Goal: Information Seeking & Learning: Check status

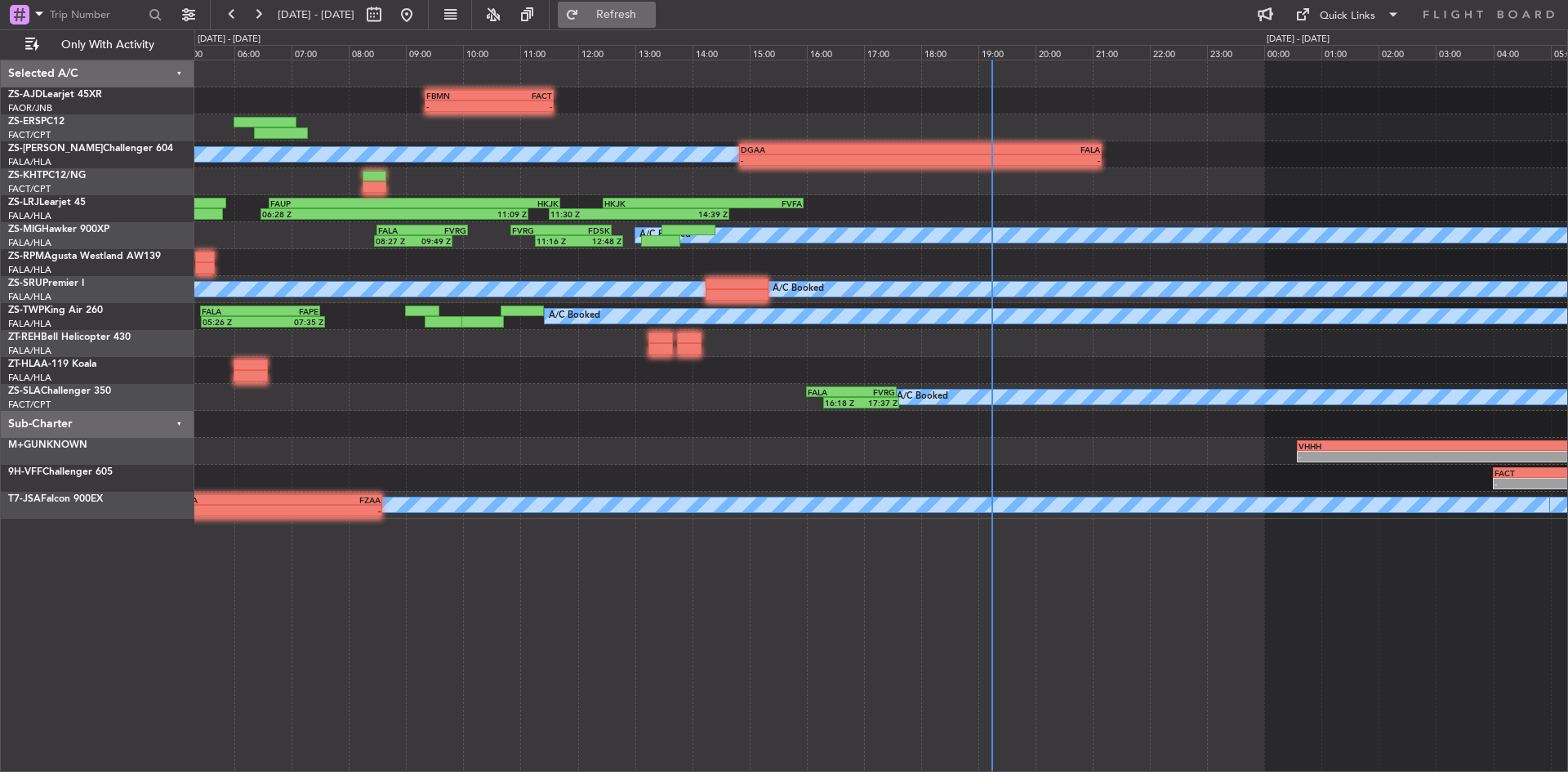
click at [641, 4] on button "Refresh" at bounding box center [606, 14] width 98 height 26
click at [263, 11] on button at bounding box center [258, 14] width 26 height 26
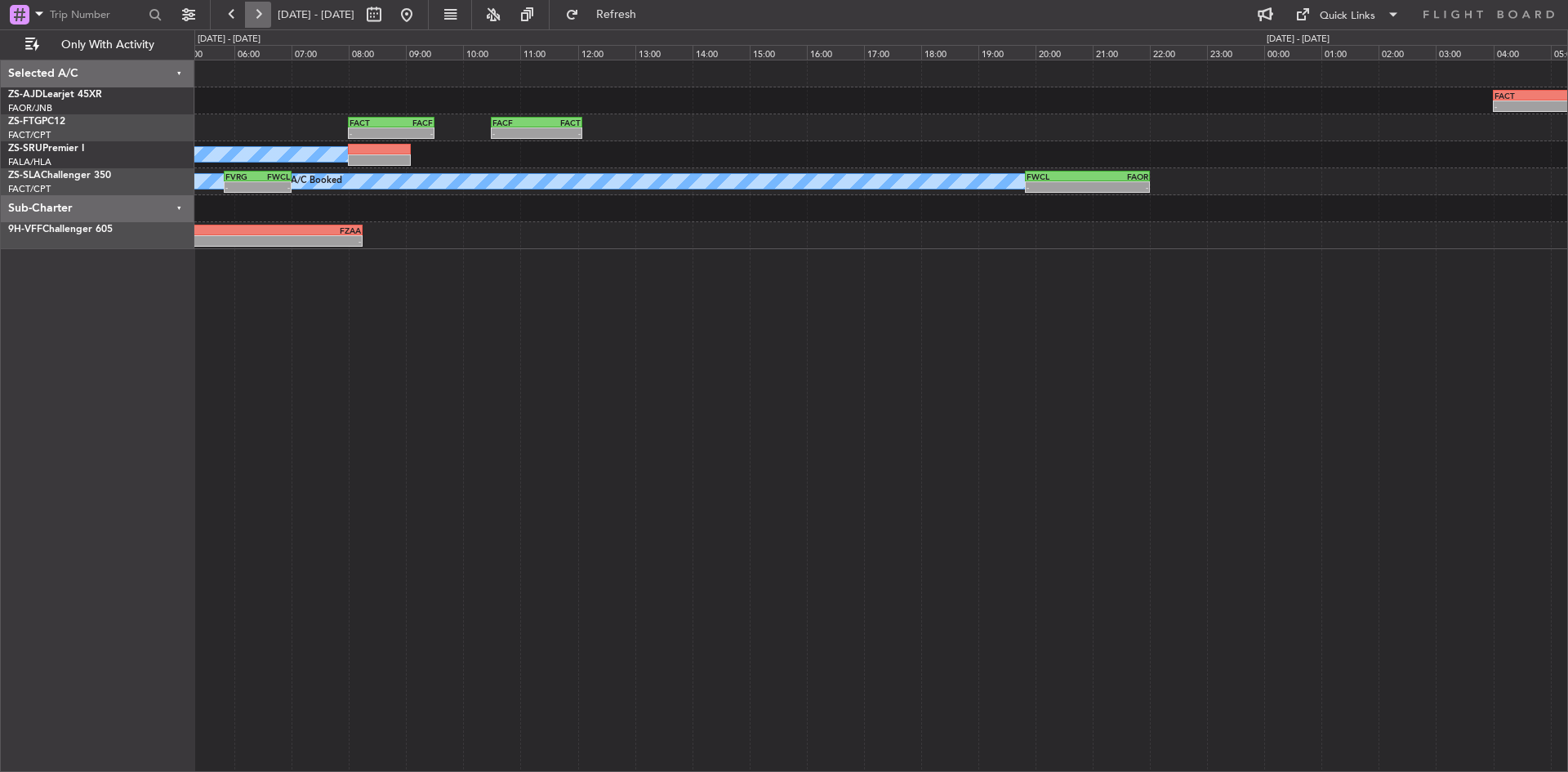
click at [262, 10] on button at bounding box center [258, 14] width 26 height 26
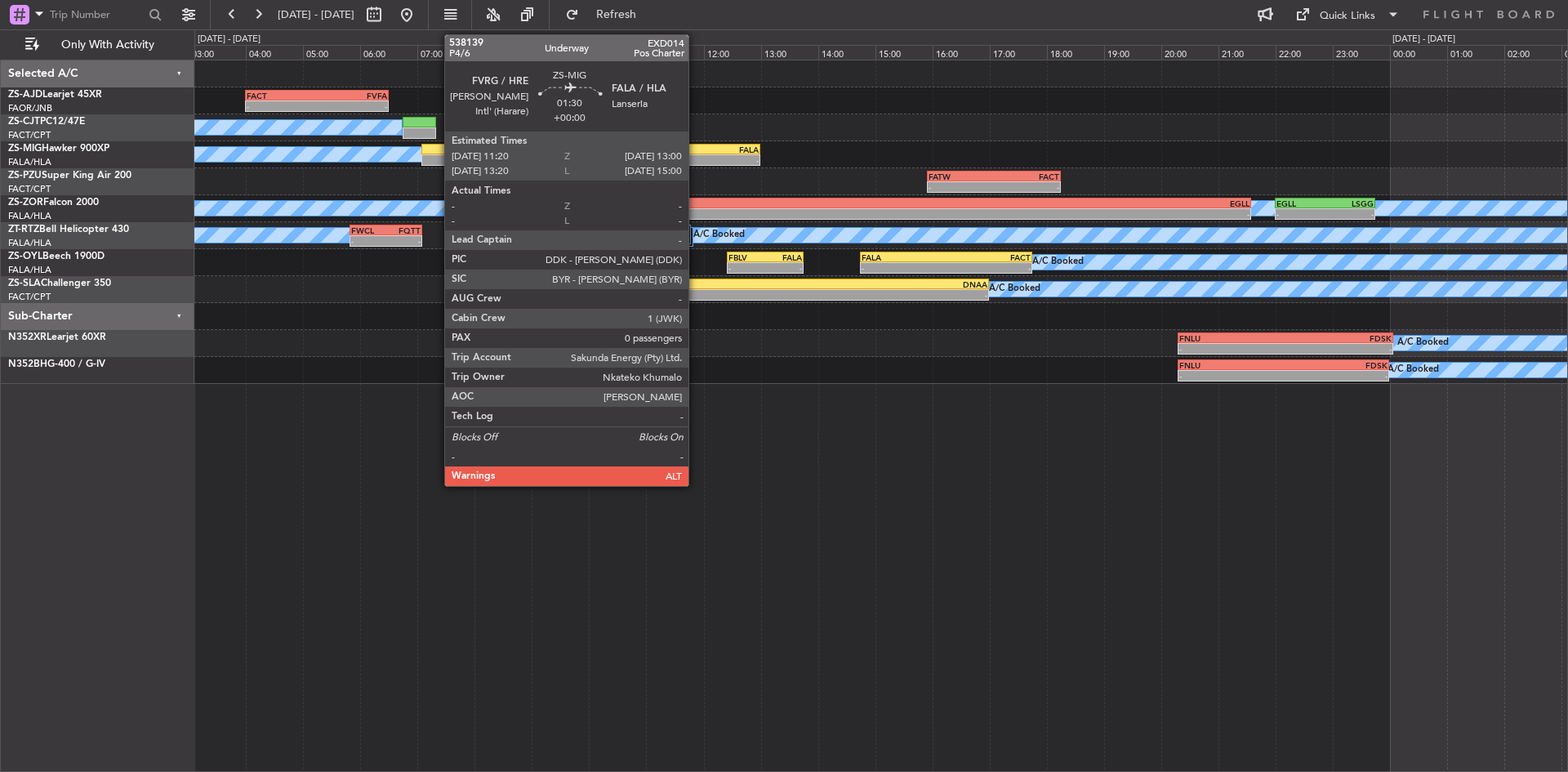
click at [696, 152] on div "FVRG" at bounding box center [689, 149] width 47 height 10
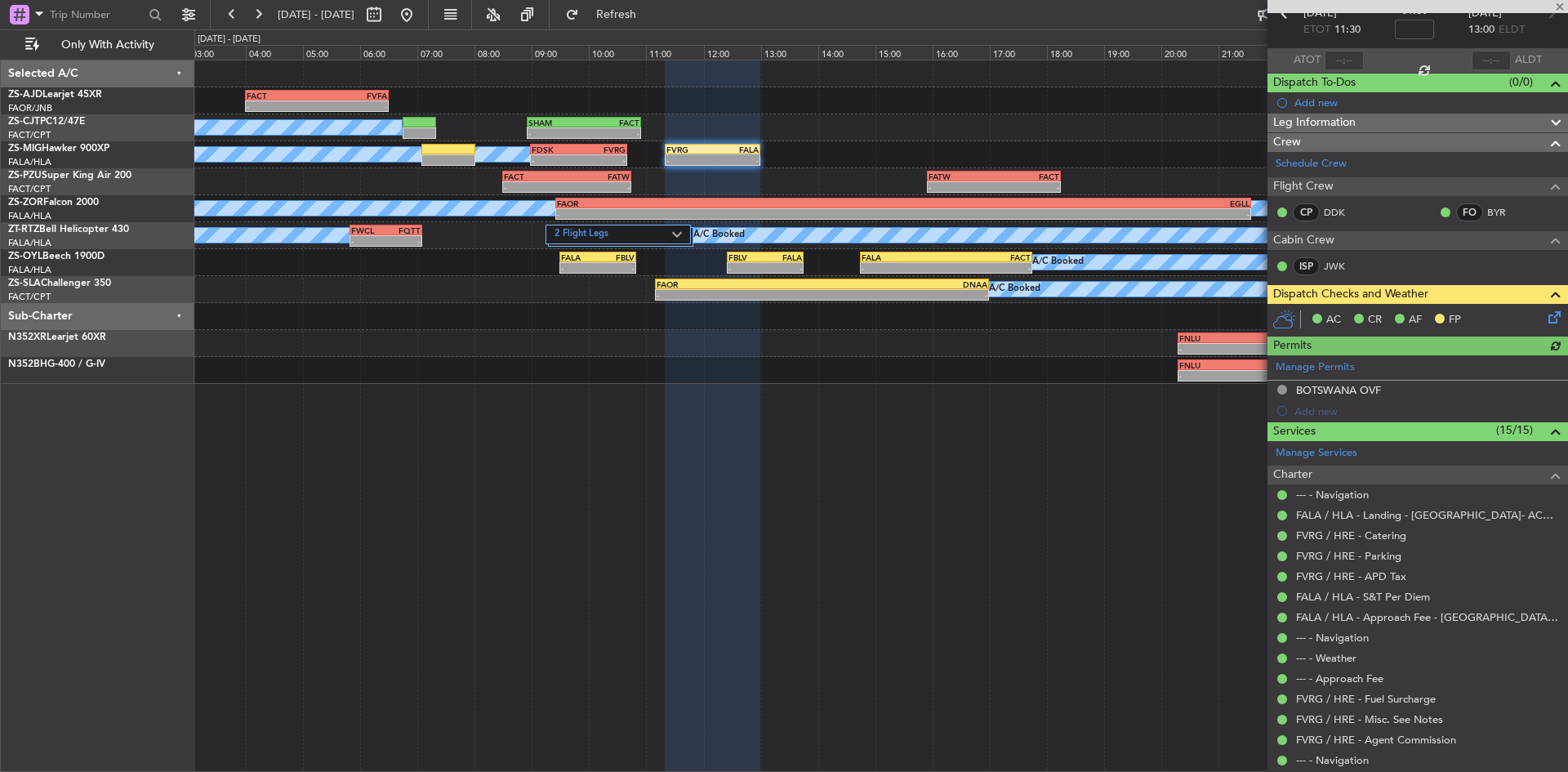
scroll to position [151, 0]
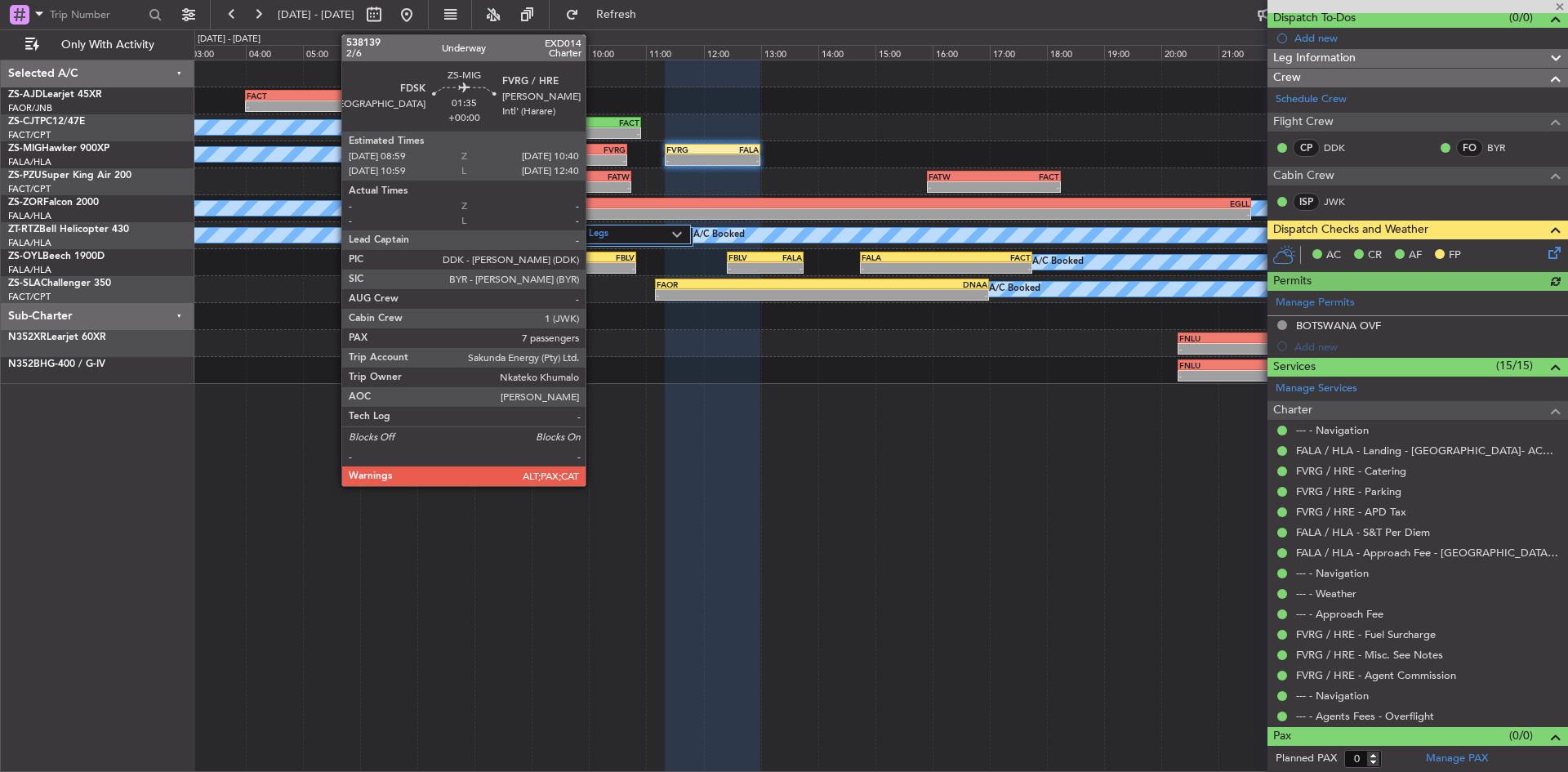
click at [593, 148] on div "FVRG" at bounding box center [601, 149] width 47 height 10
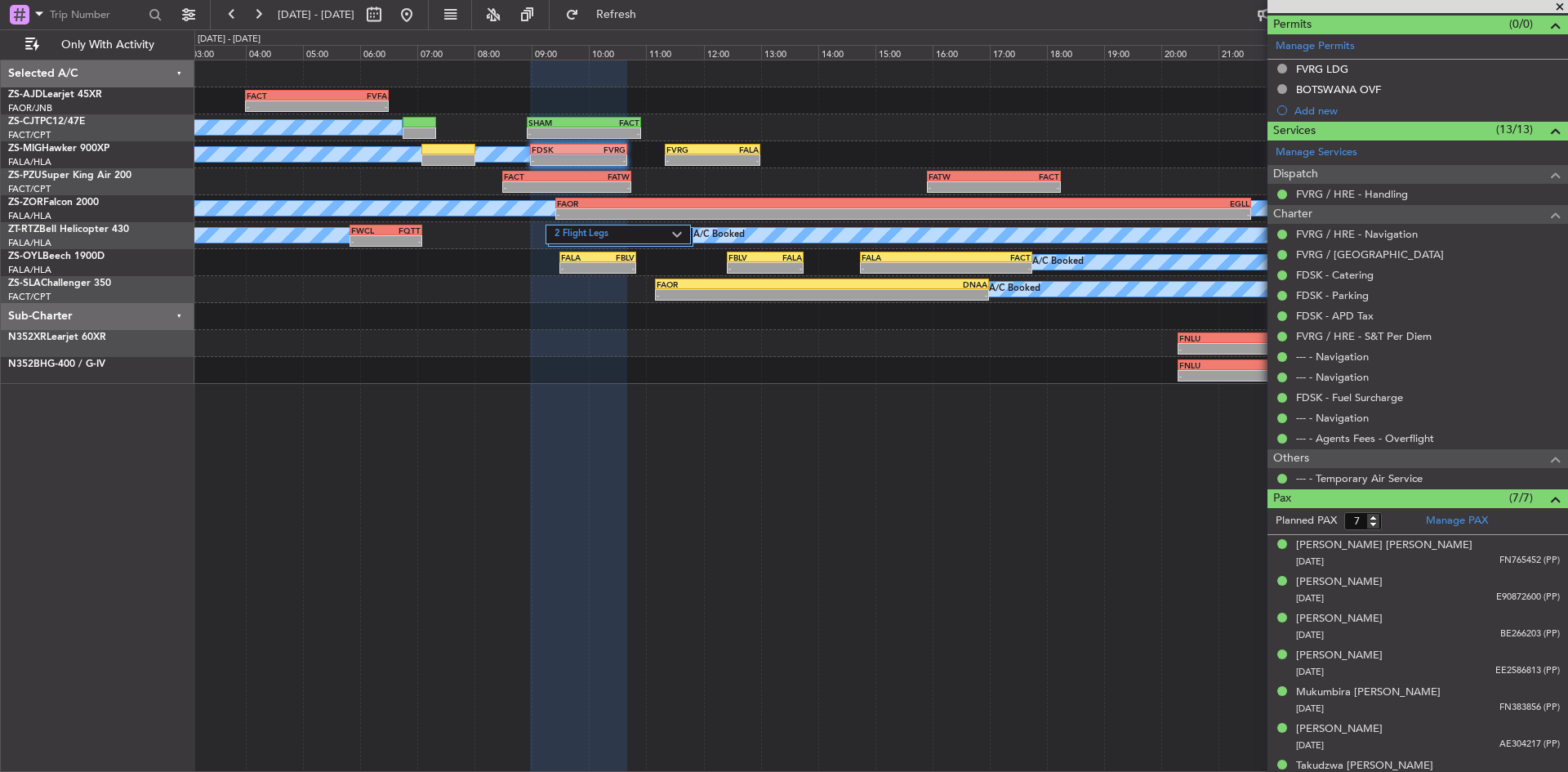
scroll to position [427, 0]
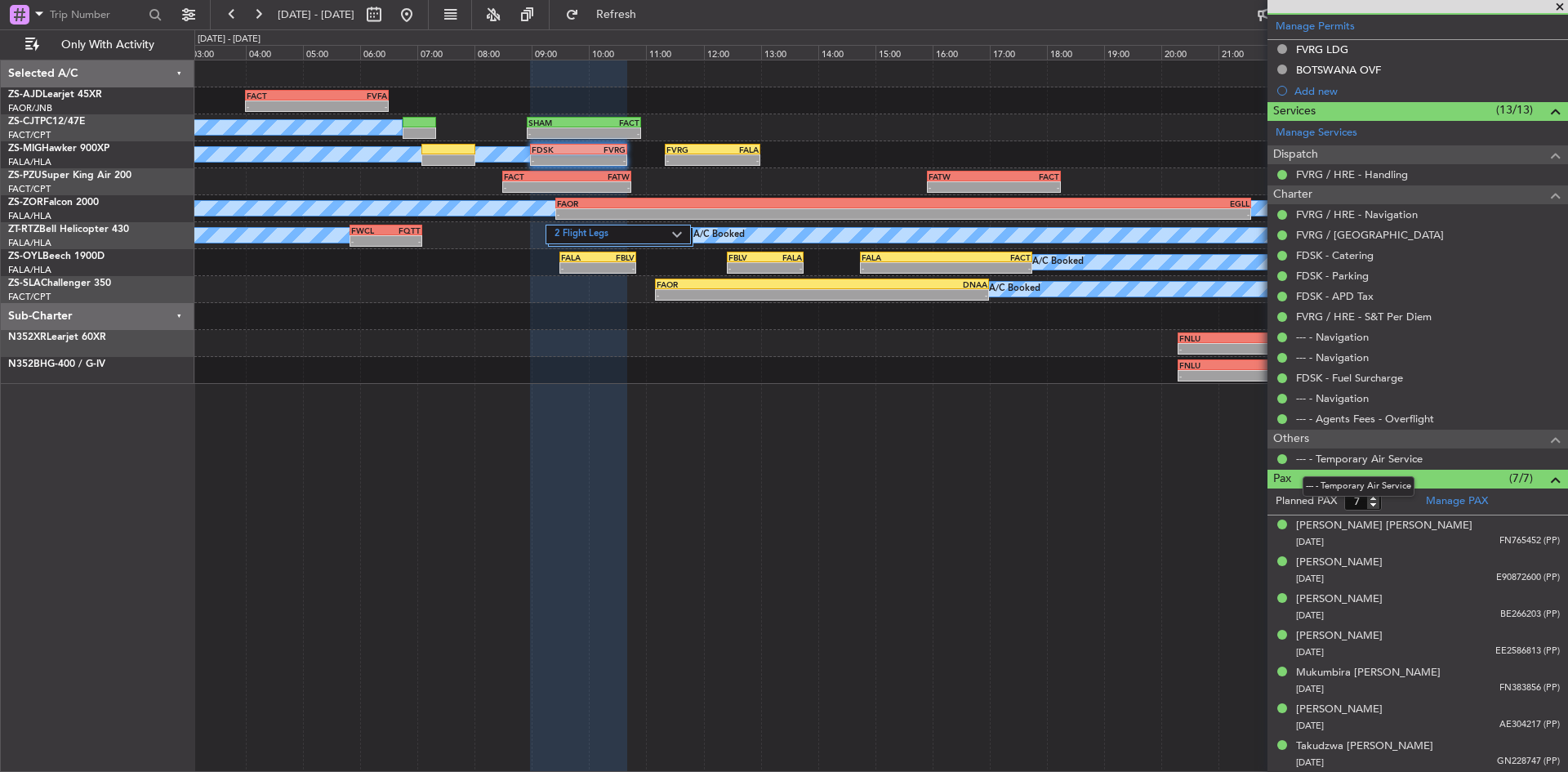
click at [1378, 495] on div "--- - Temporary Air Service" at bounding box center [1358, 486] width 112 height 20
type input "8"
click at [1372, 495] on input "8" at bounding box center [1363, 501] width 37 height 18
click at [1392, 501] on form "Planned PAX" at bounding box center [1342, 501] width 150 height 26
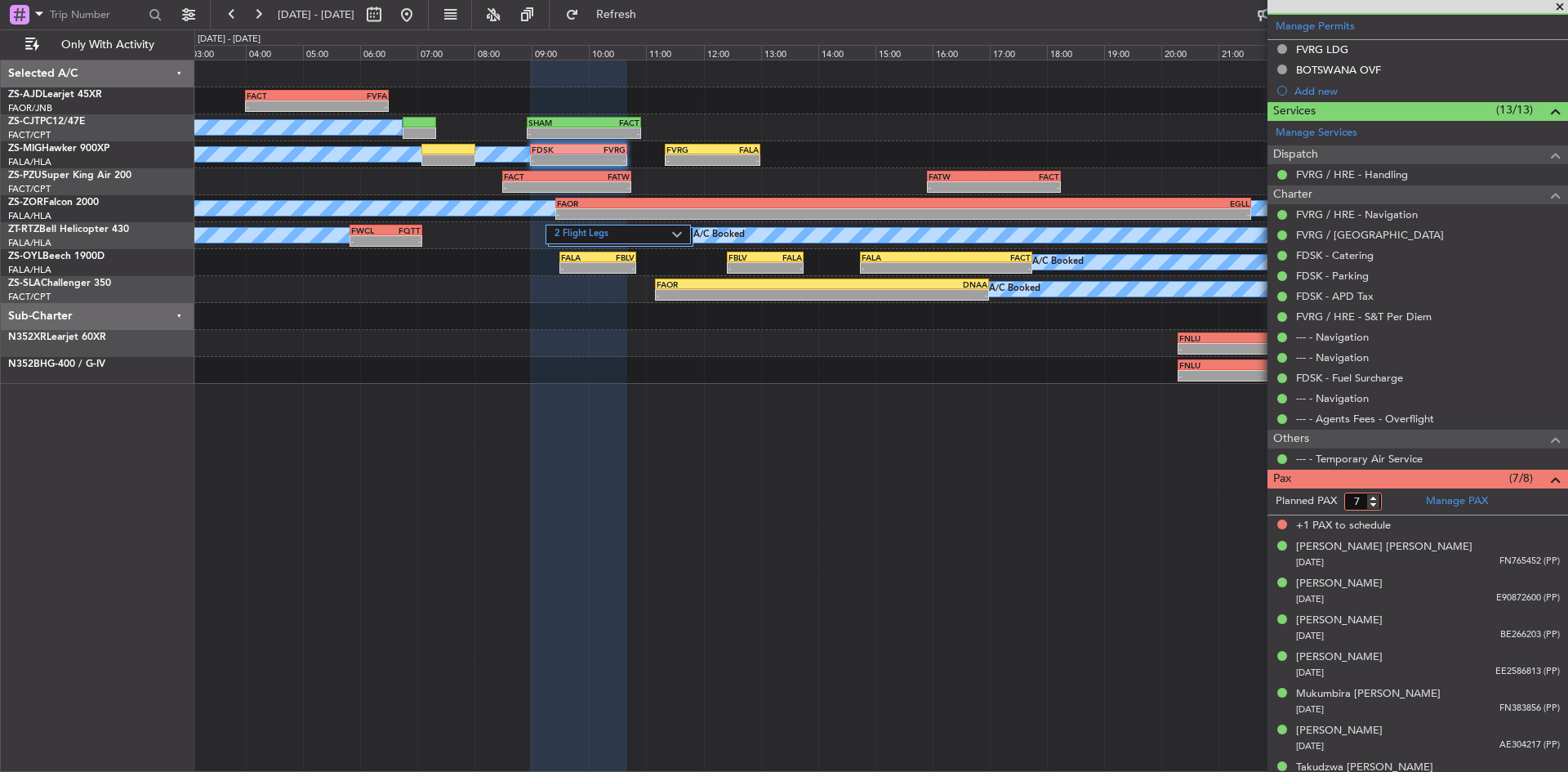
type input "7"
click at [1375, 504] on input "7" at bounding box center [1363, 501] width 37 height 18
click at [1397, 500] on form "Planned PAX" at bounding box center [1342, 501] width 150 height 26
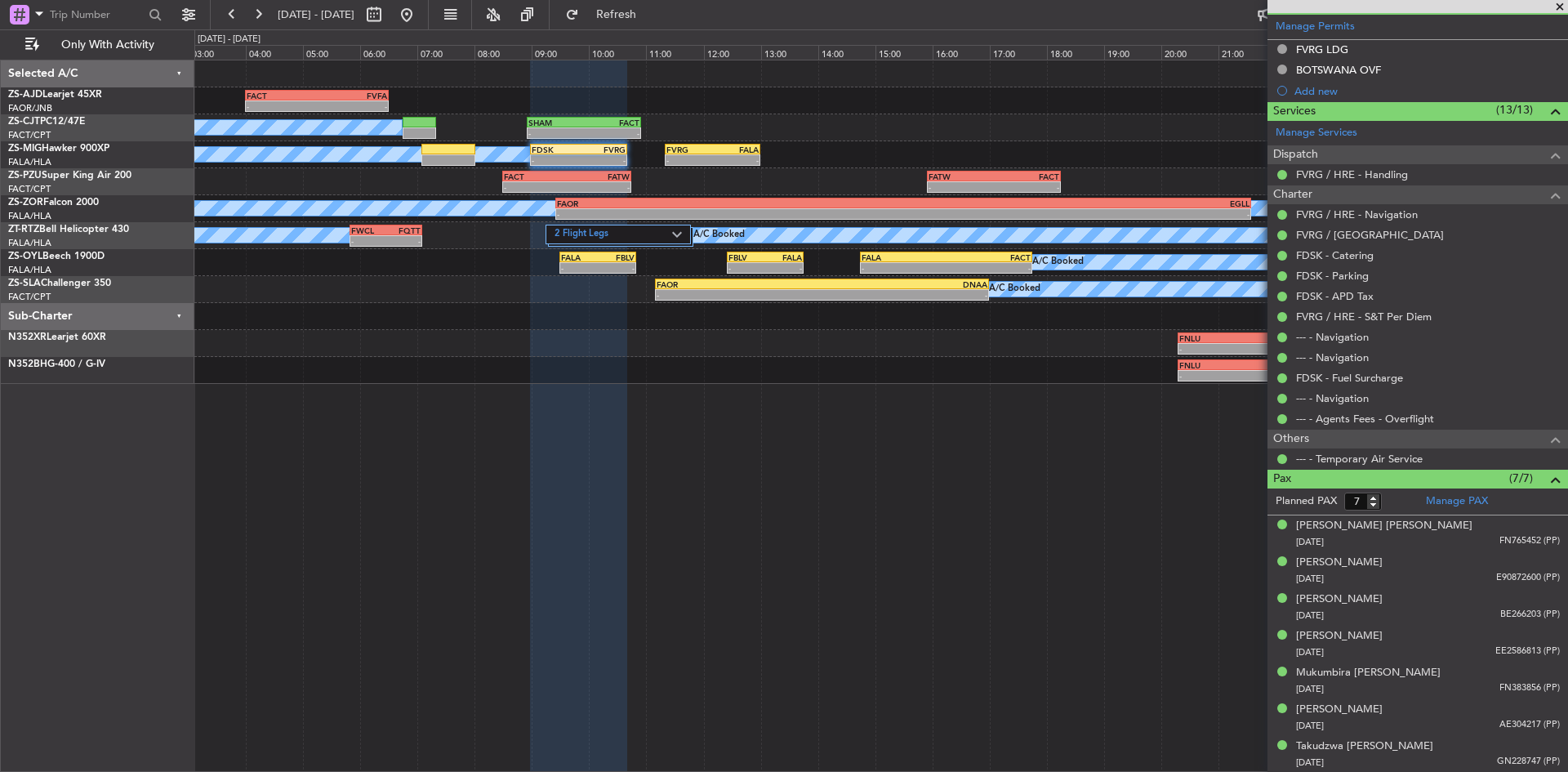
click at [1561, 3] on span at bounding box center [1560, 7] width 16 height 14
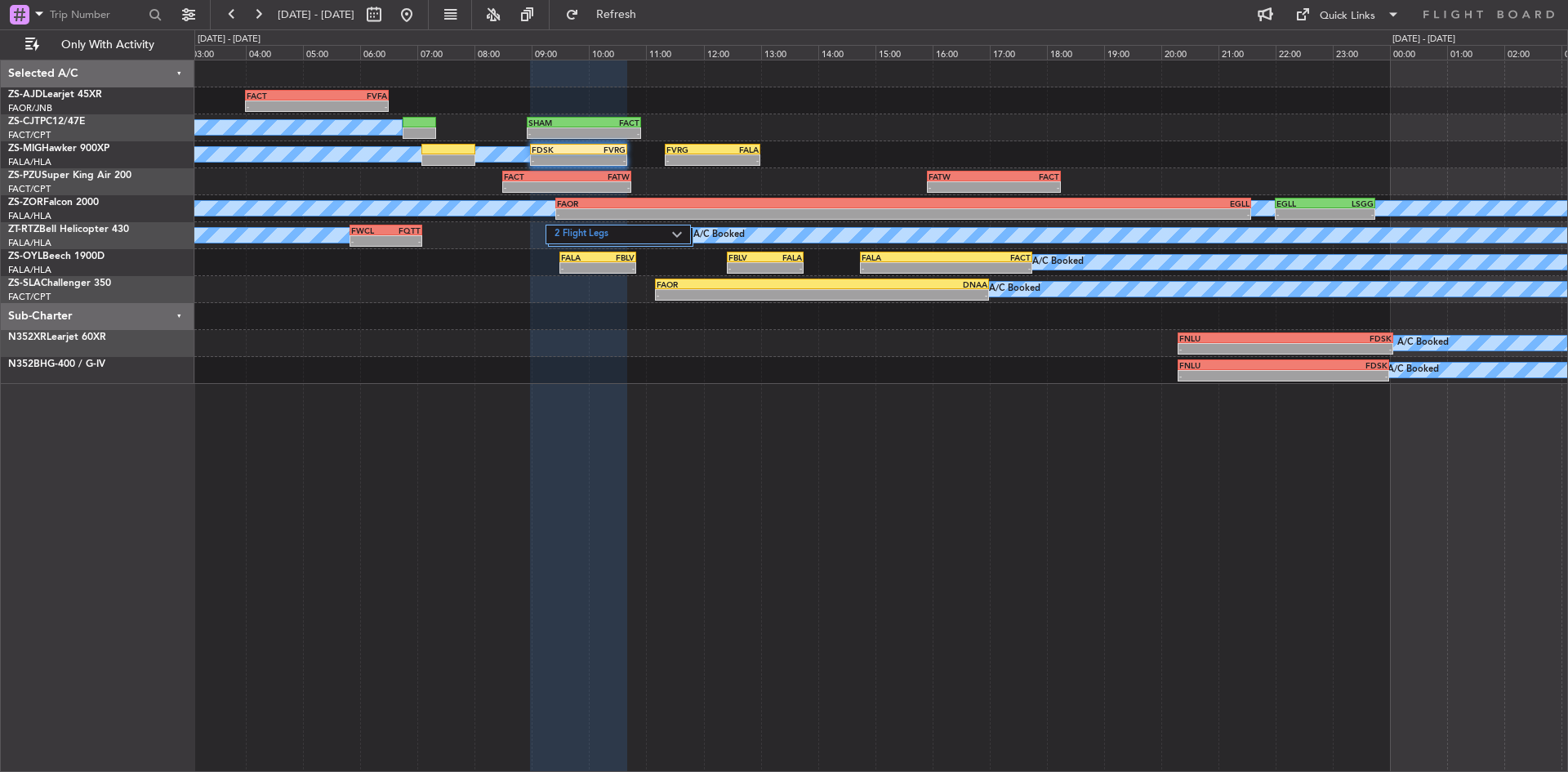
type input "0"
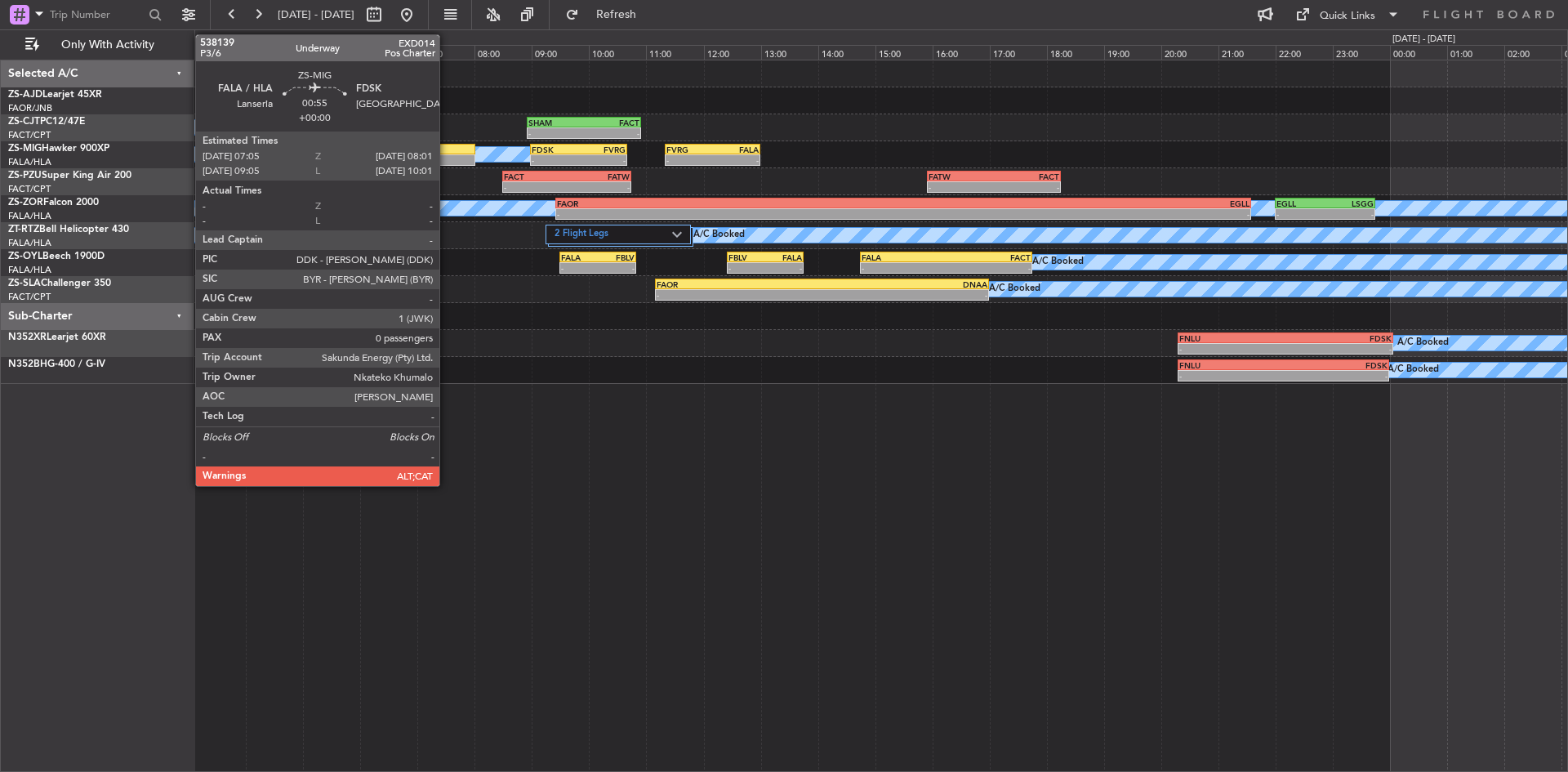
click at [446, 161] on div at bounding box center [449, 159] width 54 height 11
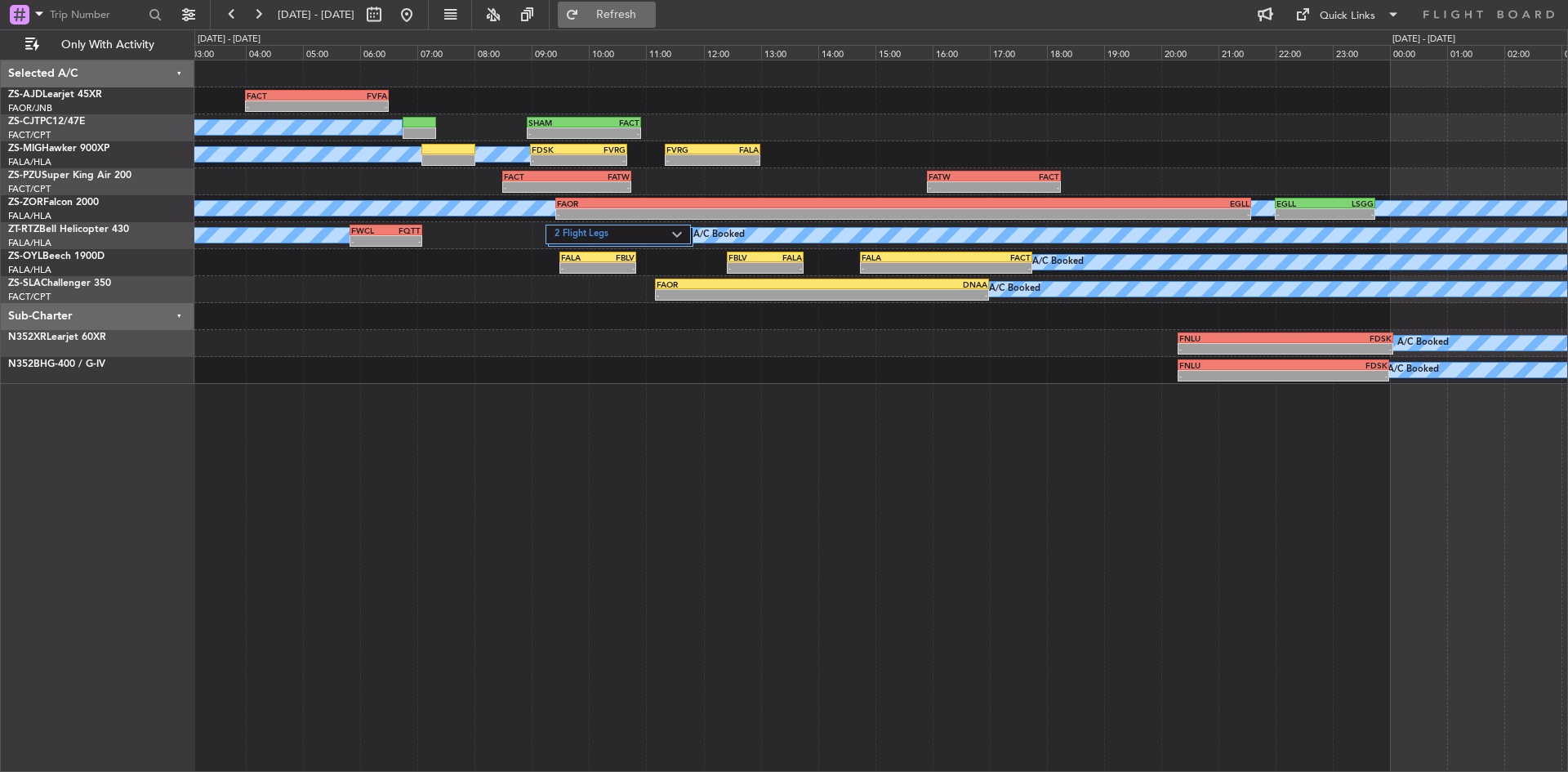
click at [609, 12] on button "Refresh" at bounding box center [606, 14] width 98 height 26
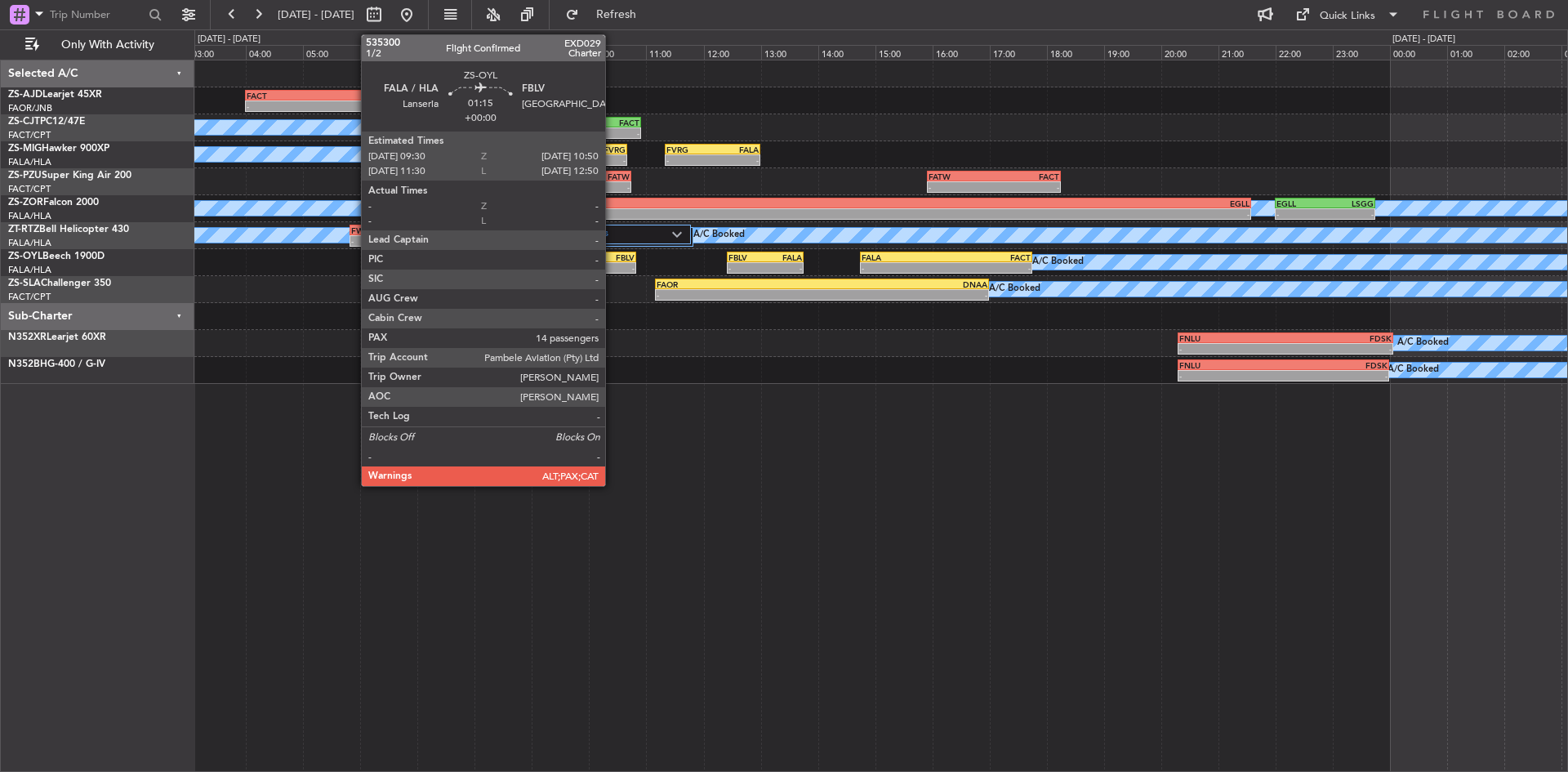
click at [613, 259] on div "FBLV" at bounding box center [616, 257] width 36 height 10
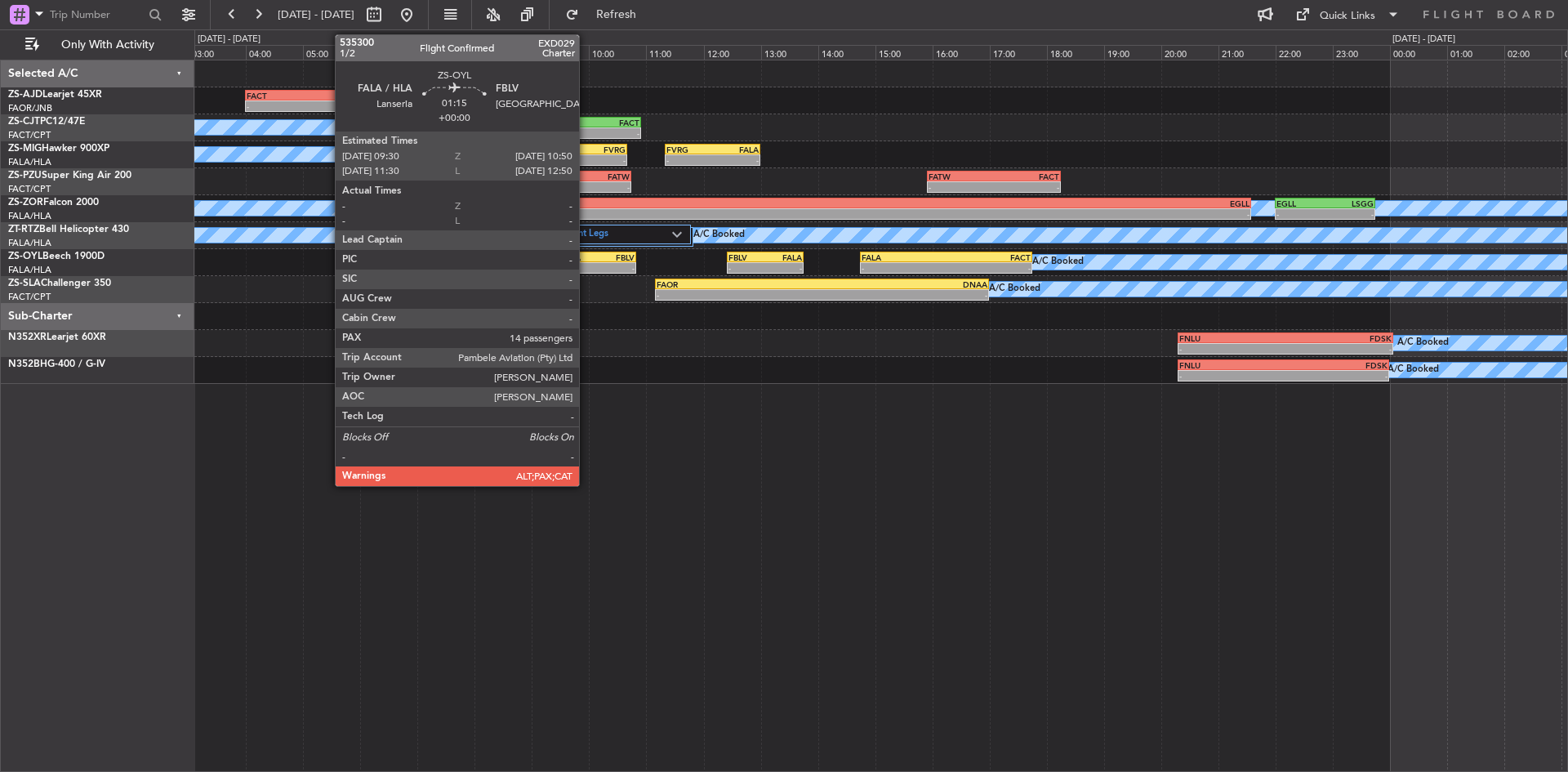
click at [586, 266] on div "-" at bounding box center [579, 268] width 36 height 10
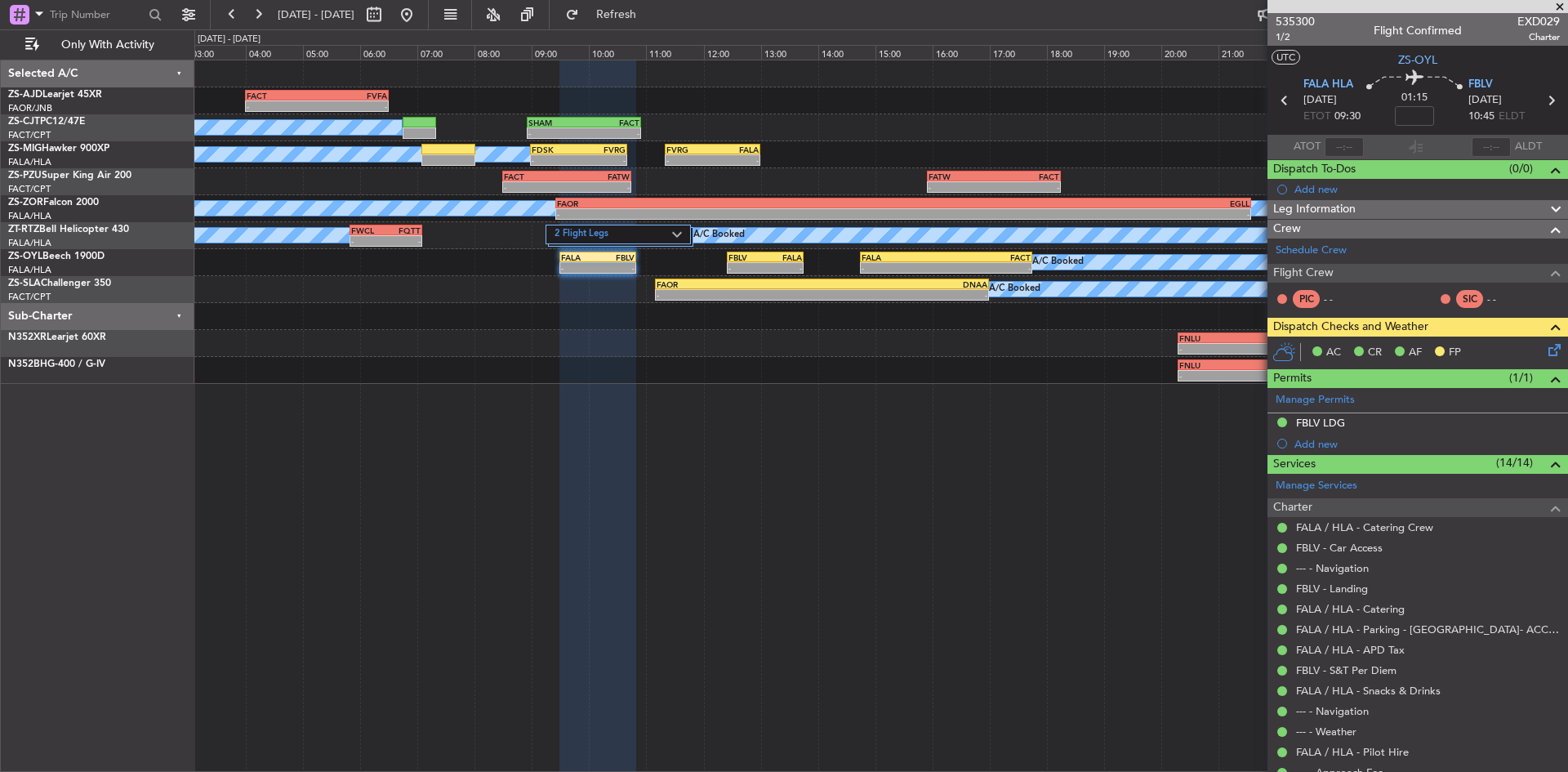
click at [1566, 5] on span at bounding box center [1560, 7] width 16 height 14
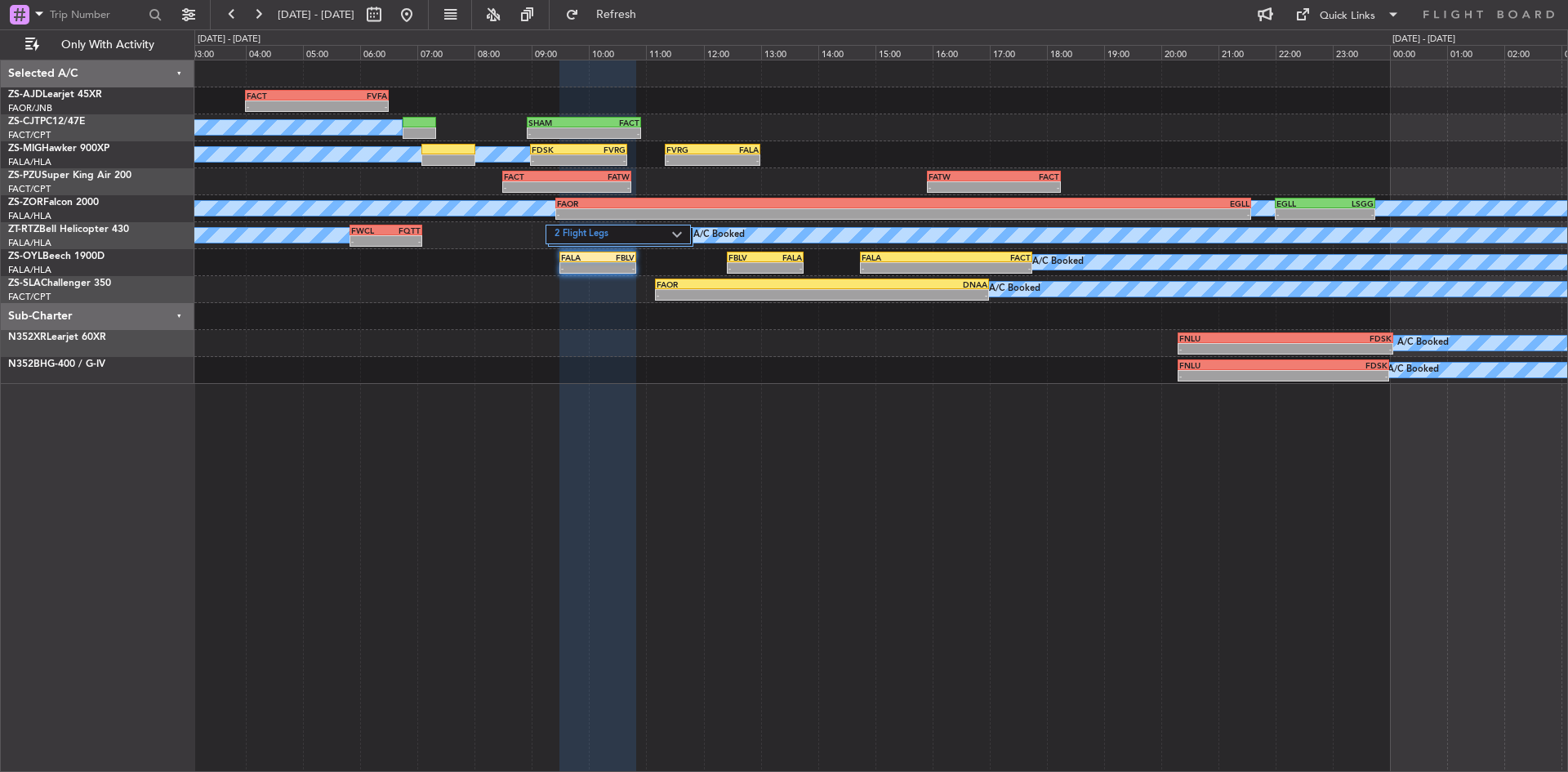
type input "0"
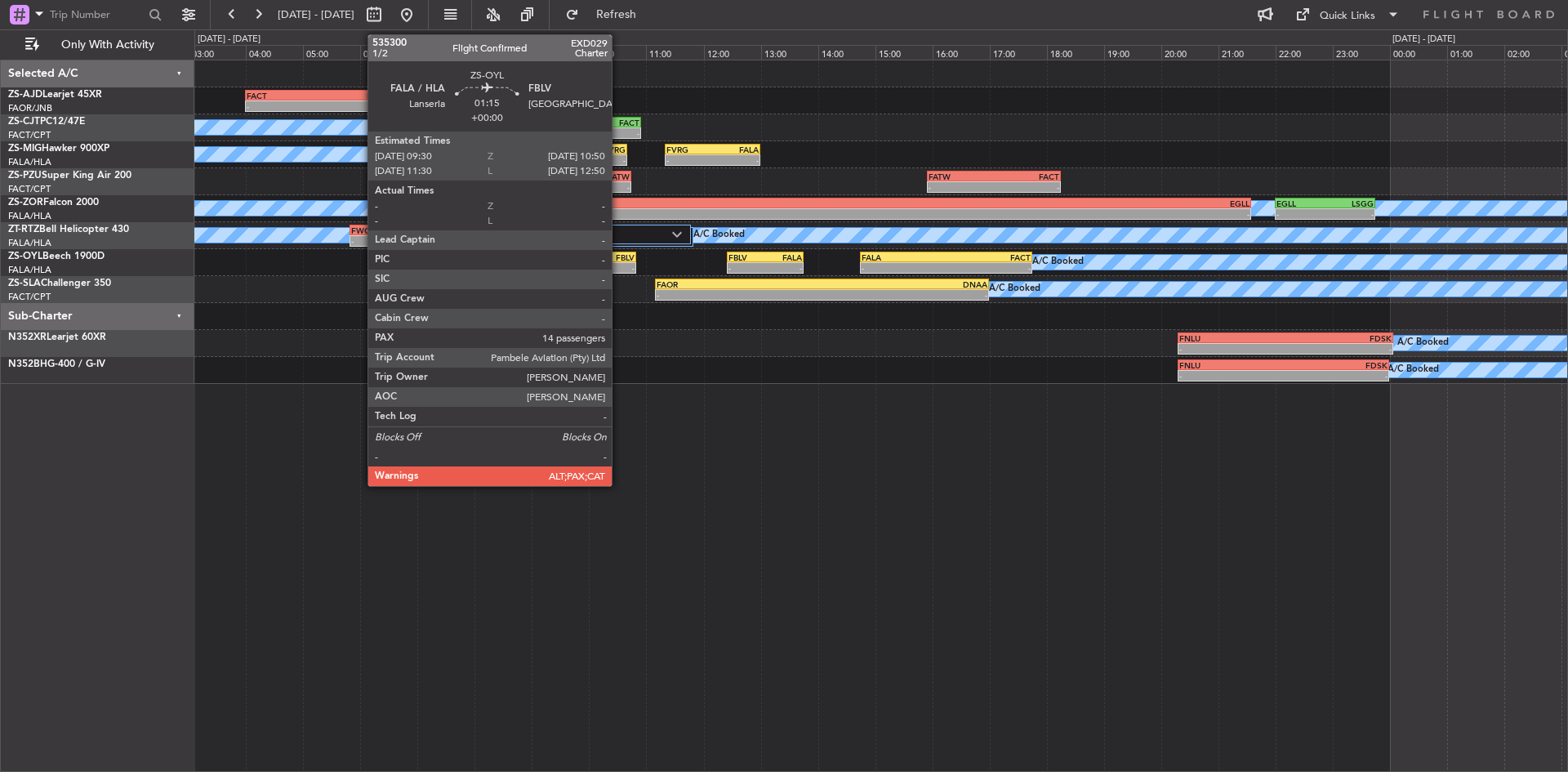
click at [619, 256] on div "FBLV" at bounding box center [616, 257] width 36 height 10
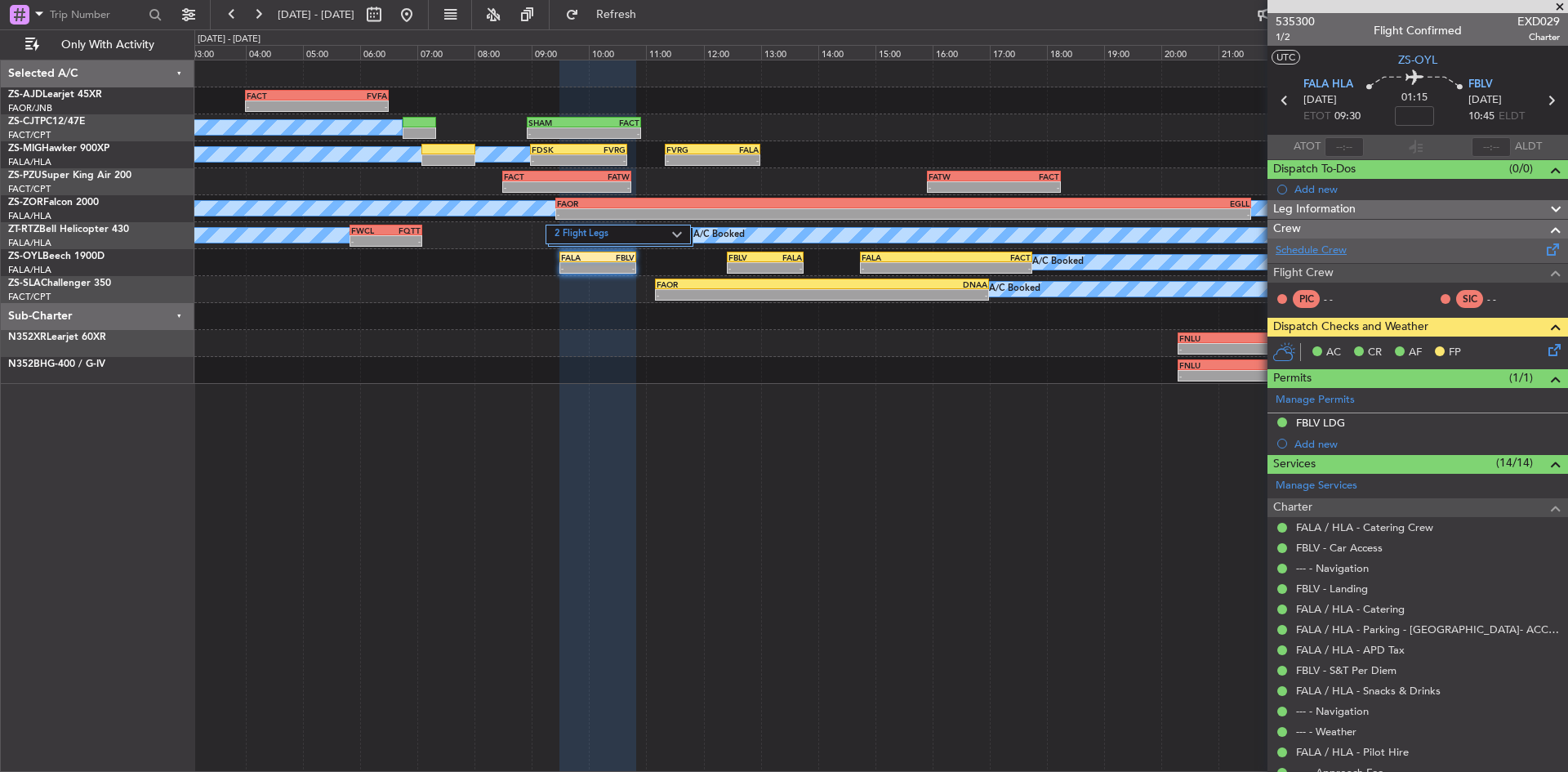
click at [1329, 250] on link "Schedule Crew" at bounding box center [1311, 250] width 71 height 16
click at [1558, 4] on span at bounding box center [1560, 7] width 16 height 14
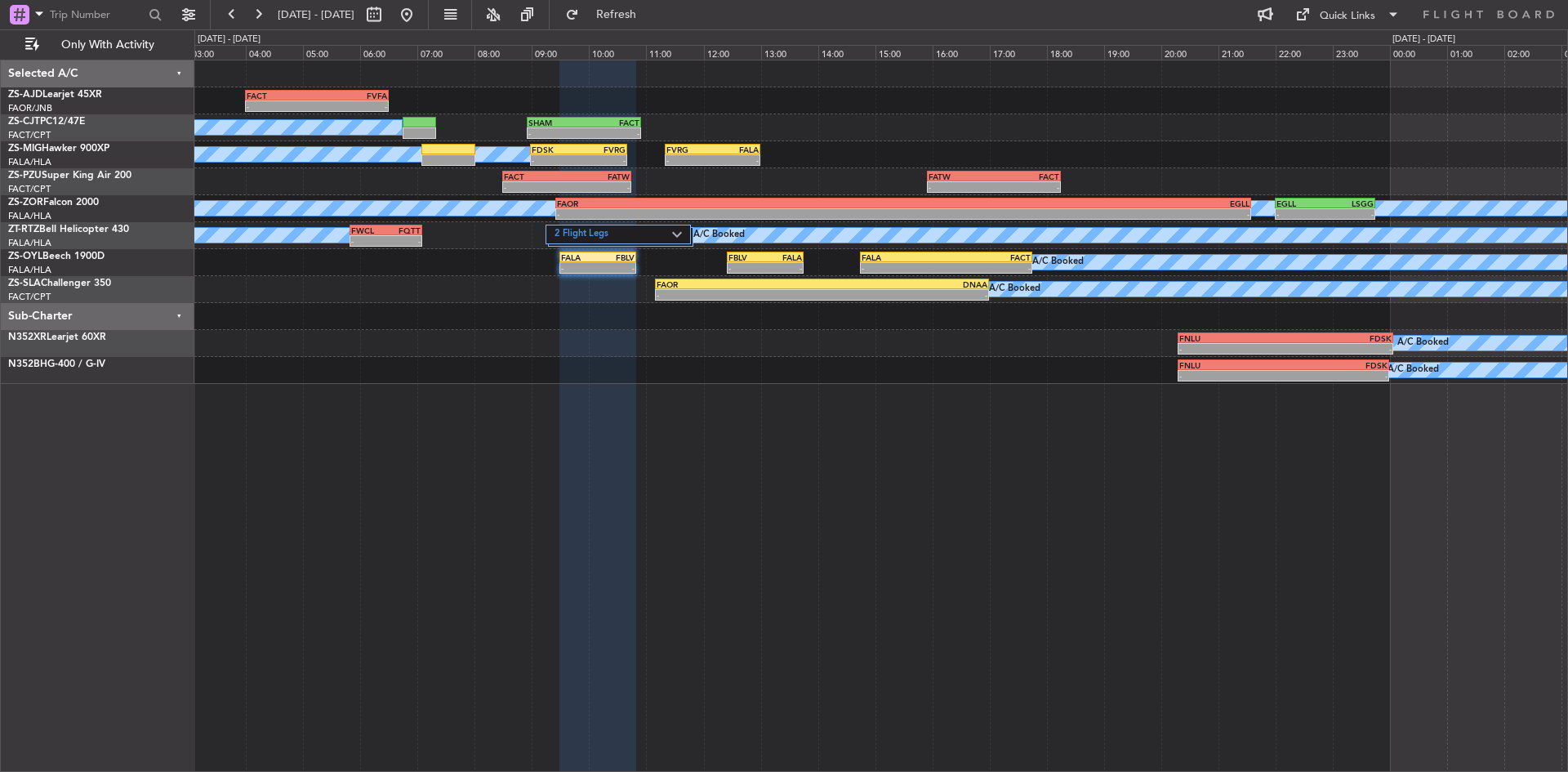
type input "0"
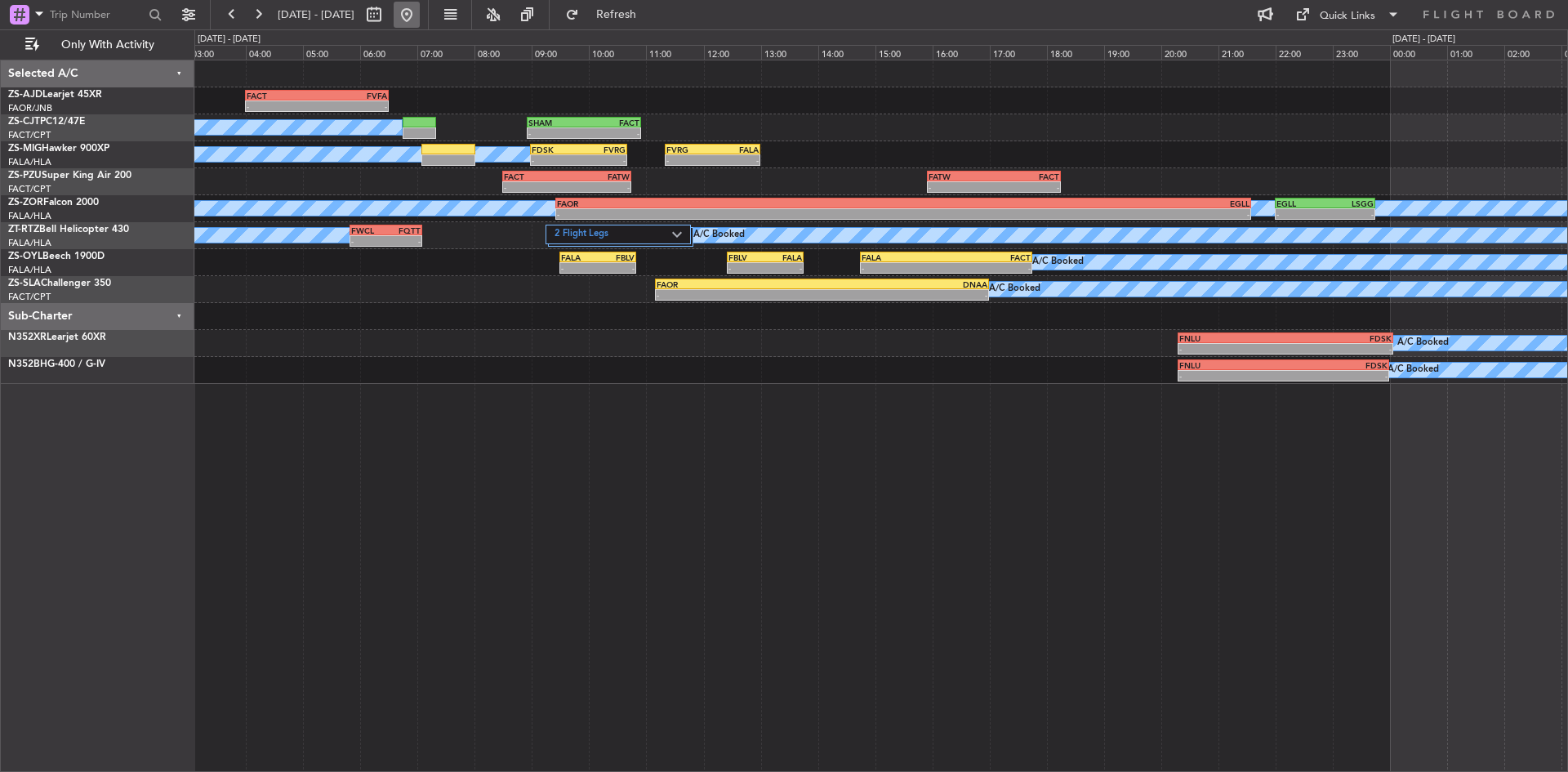
click at [420, 16] on button at bounding box center [406, 14] width 26 height 26
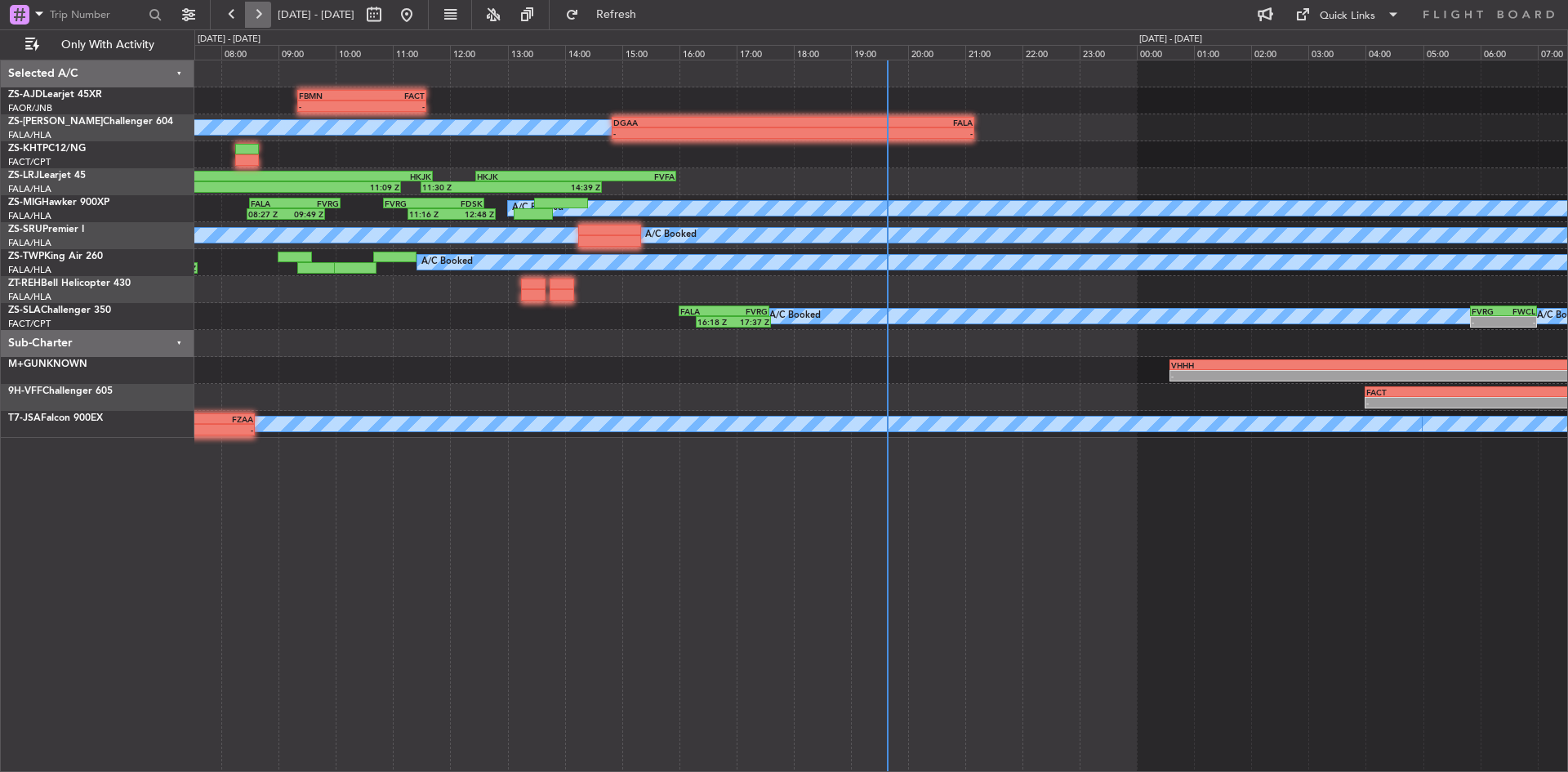
click at [256, 22] on button at bounding box center [258, 14] width 26 height 26
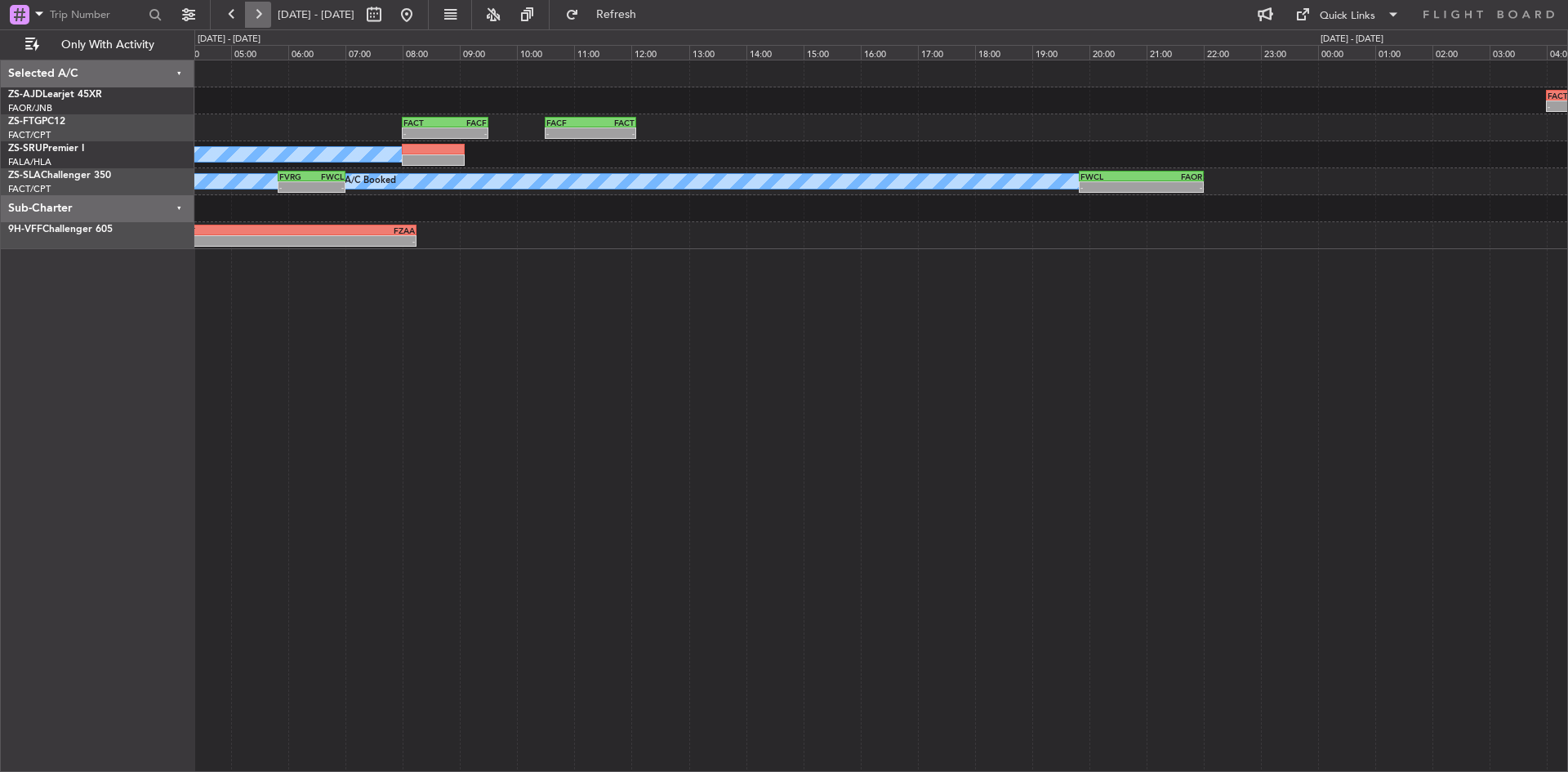
click at [263, 20] on button at bounding box center [258, 14] width 26 height 26
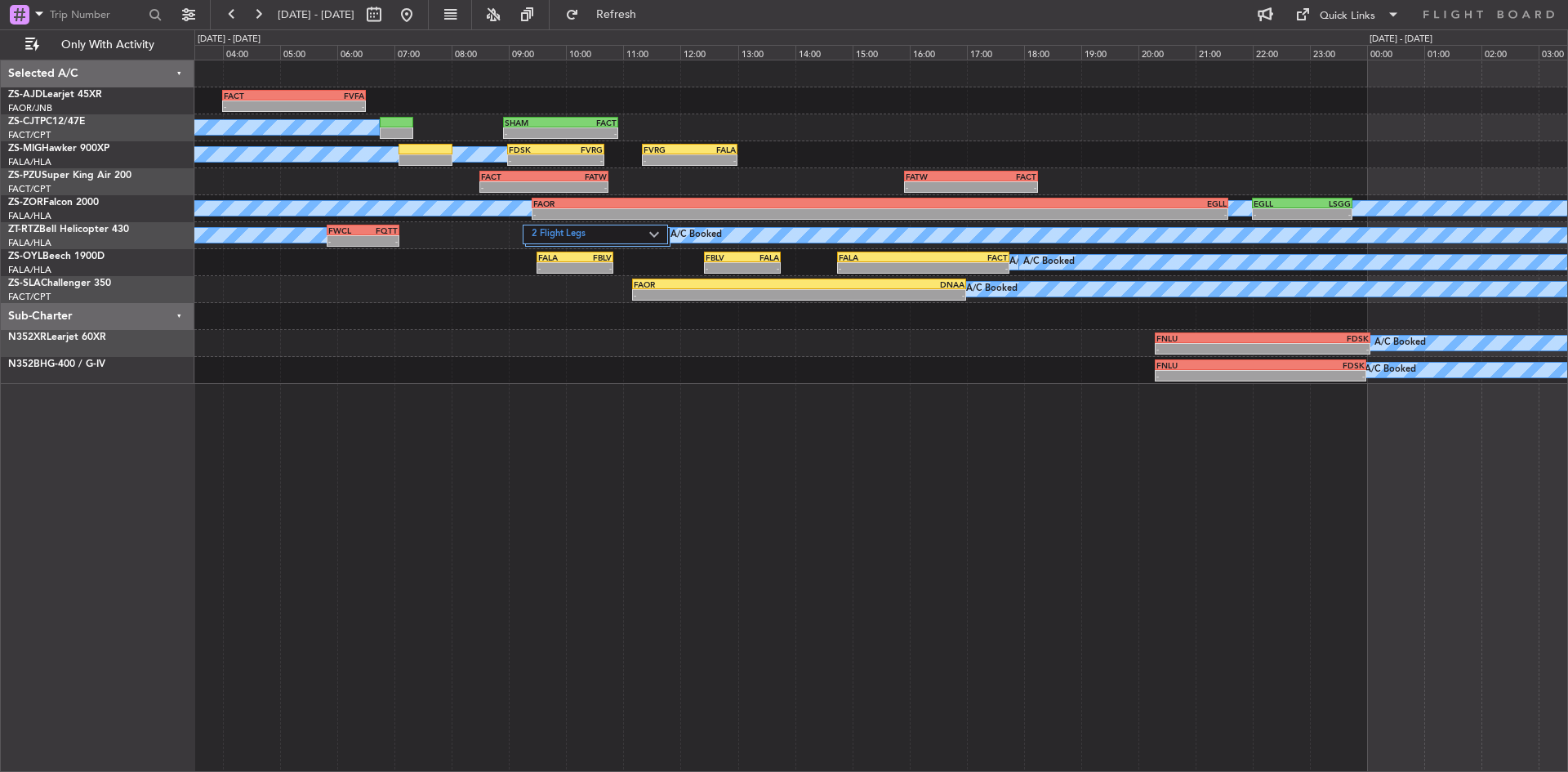
click at [403, 366] on div "- - FACT 04:00 Z FVFA 06:30 Z A/C Booked SHAM 08:55 Z FACT 10:55 Z - - A/C Book…" at bounding box center [881, 221] width 1373 height 323
click at [266, 21] on button at bounding box center [258, 14] width 26 height 26
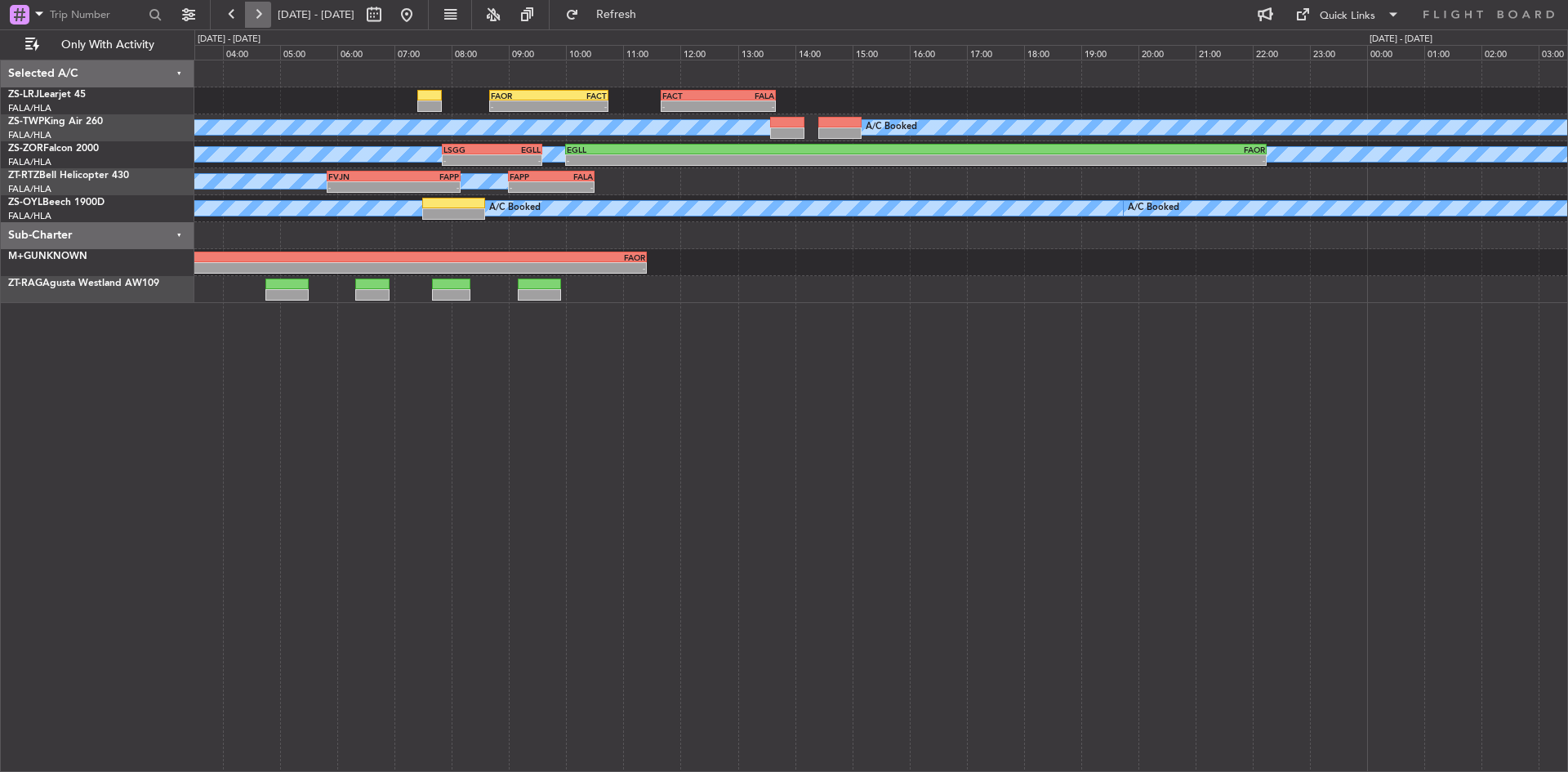
click at [253, 5] on button at bounding box center [258, 14] width 26 height 26
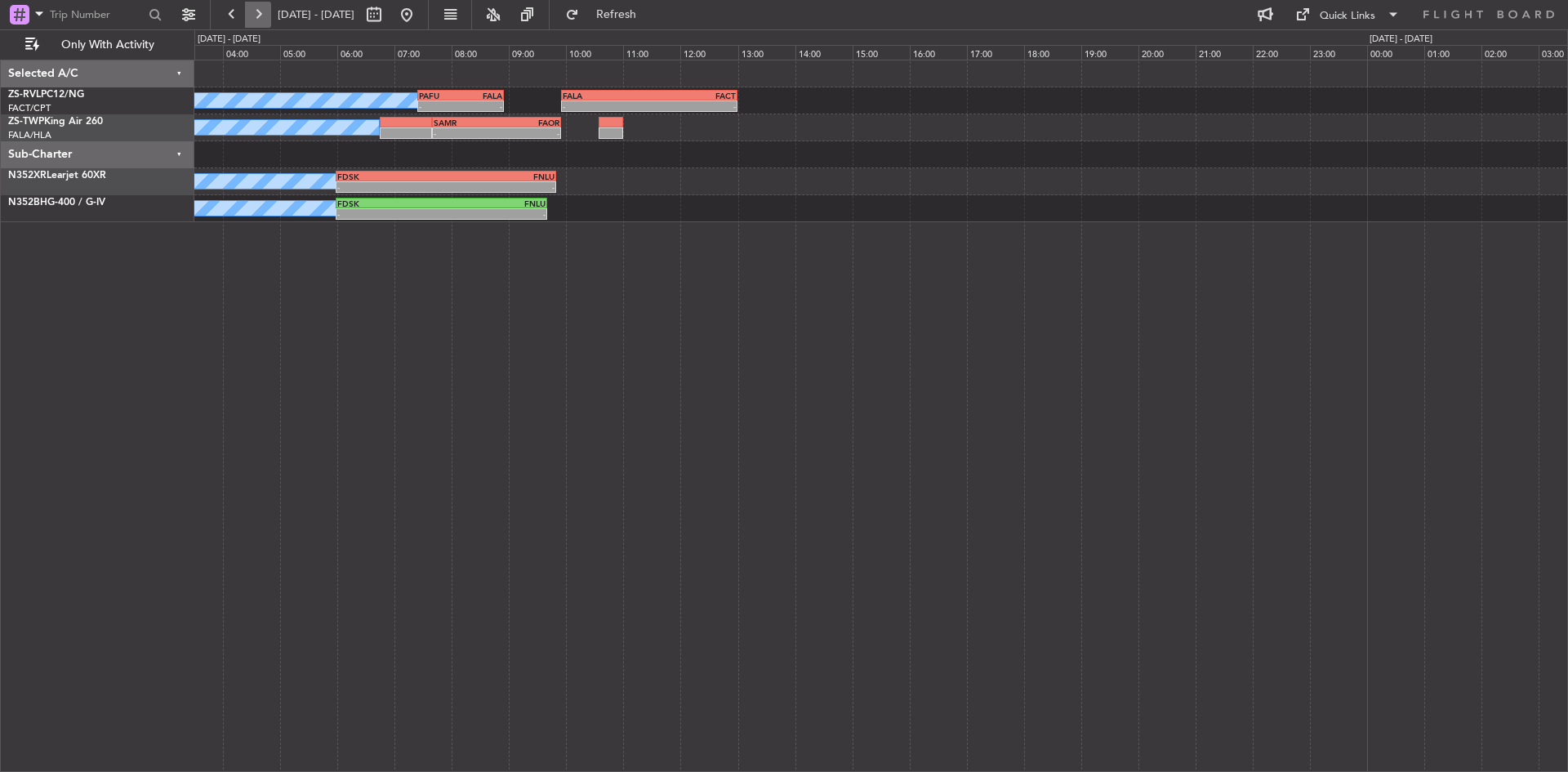
click at [262, 25] on button at bounding box center [258, 14] width 26 height 26
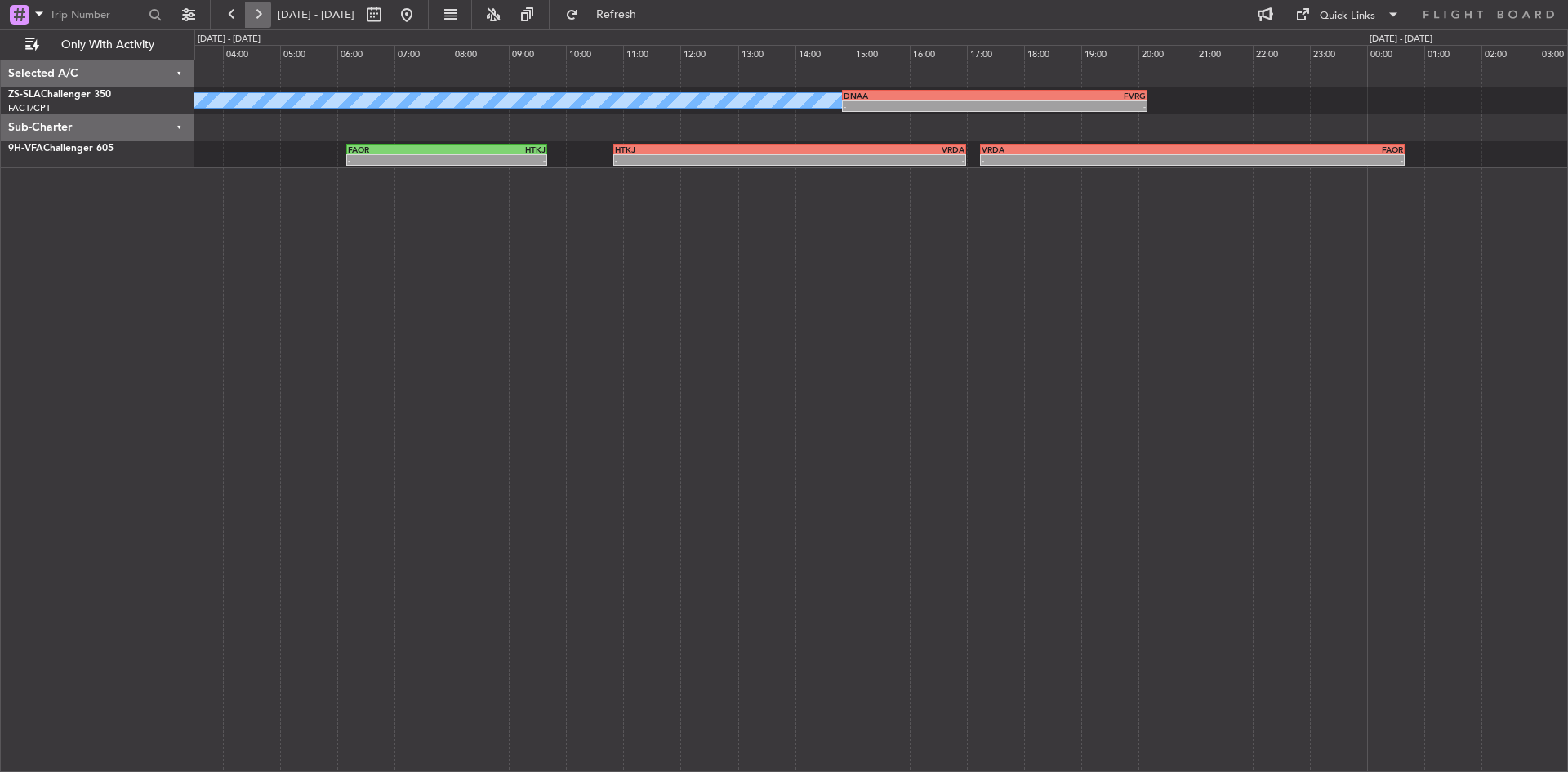
click at [266, 10] on button at bounding box center [258, 14] width 26 height 26
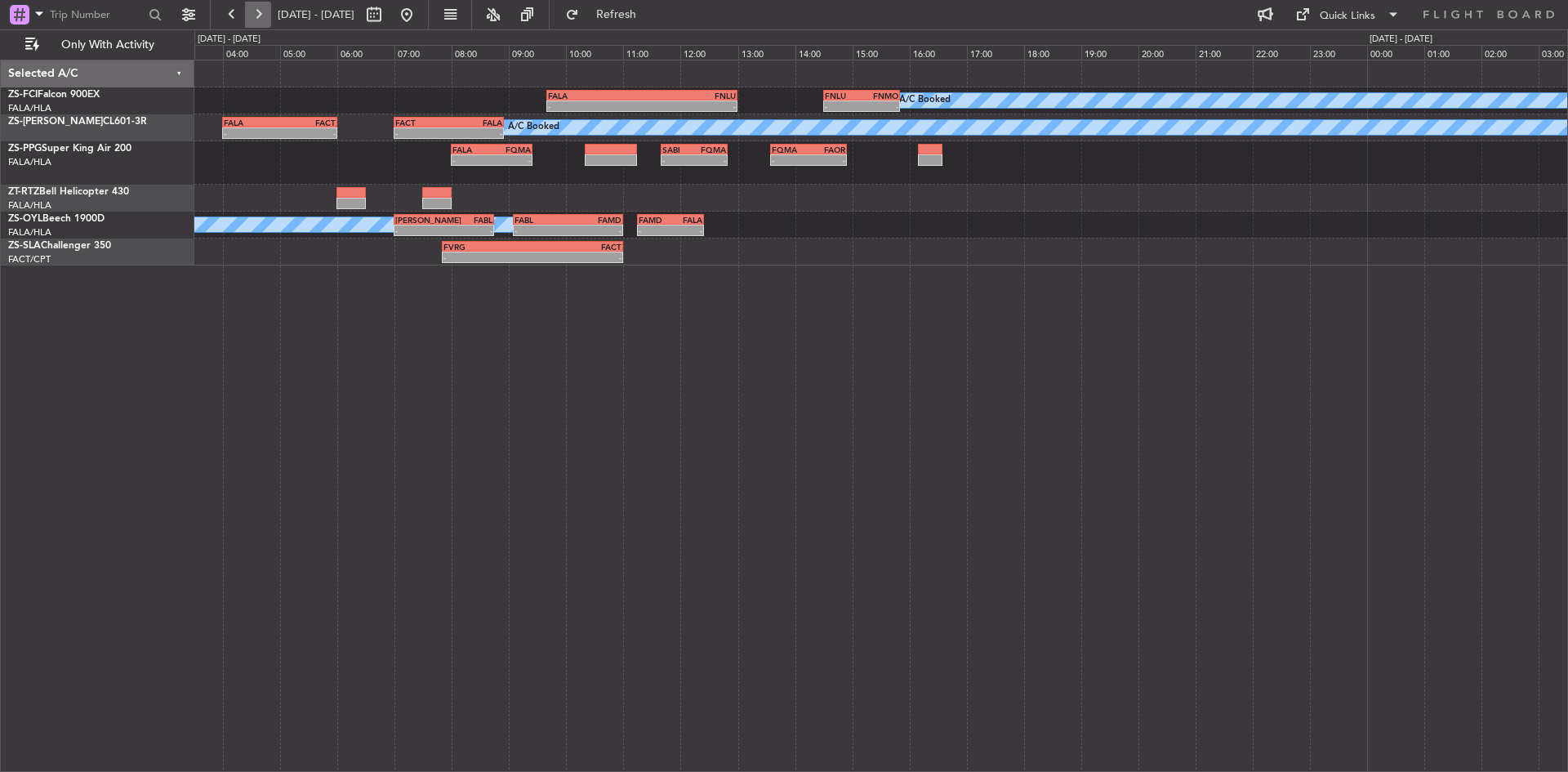
click at [260, 13] on button at bounding box center [258, 14] width 26 height 26
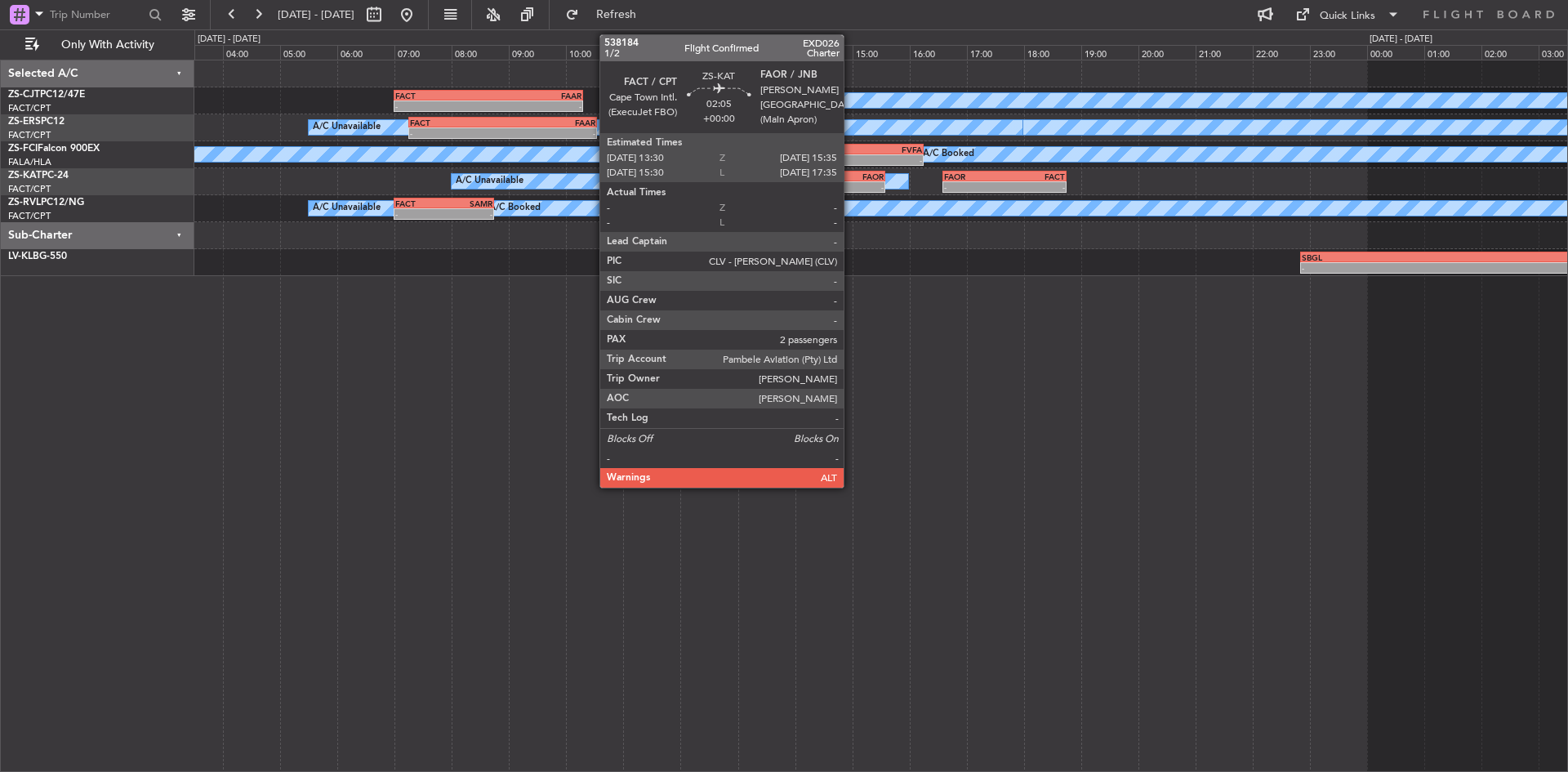
click at [851, 179] on div "FAOR" at bounding box center [854, 176] width 58 height 10
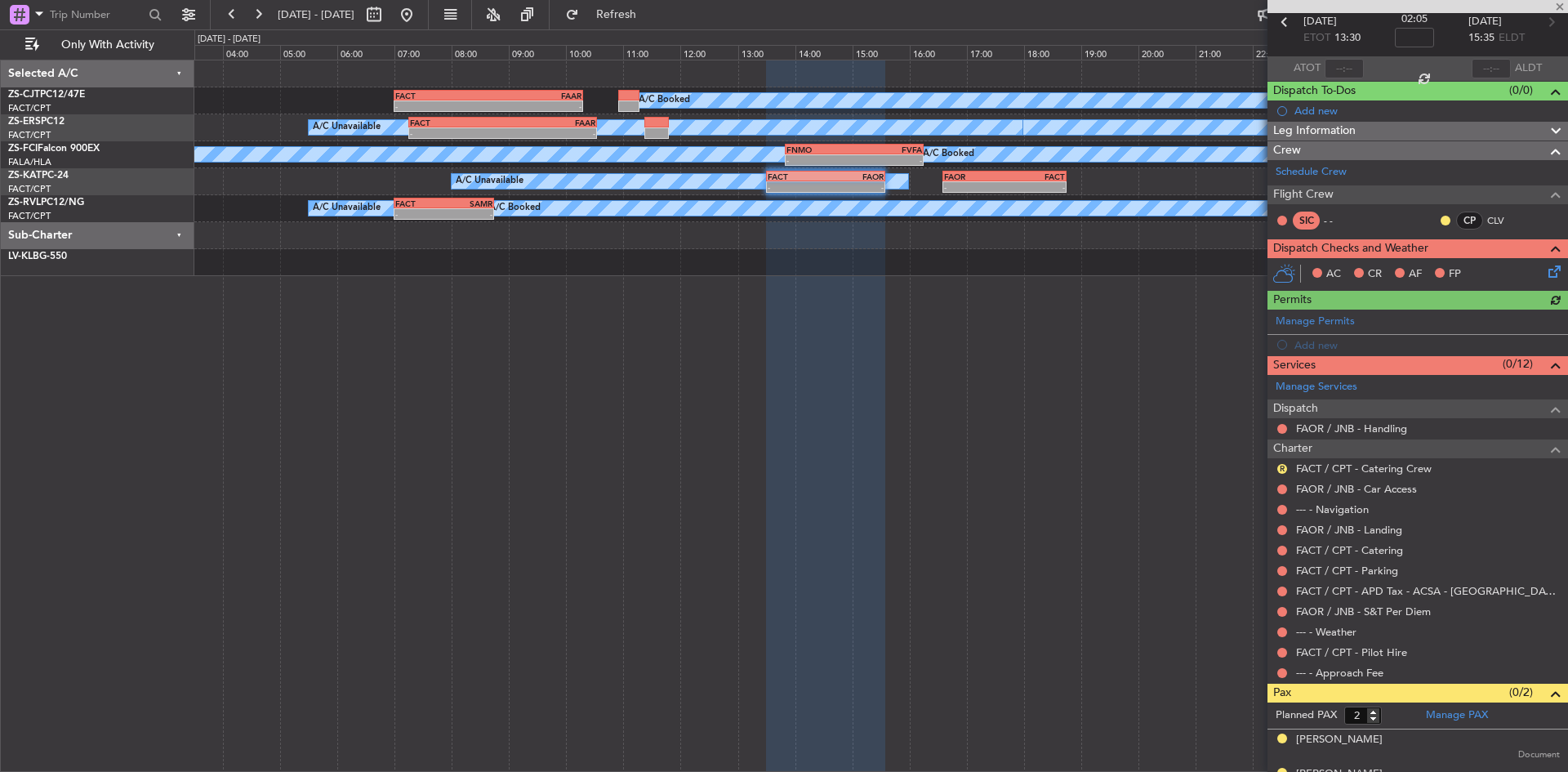
scroll to position [103, 0]
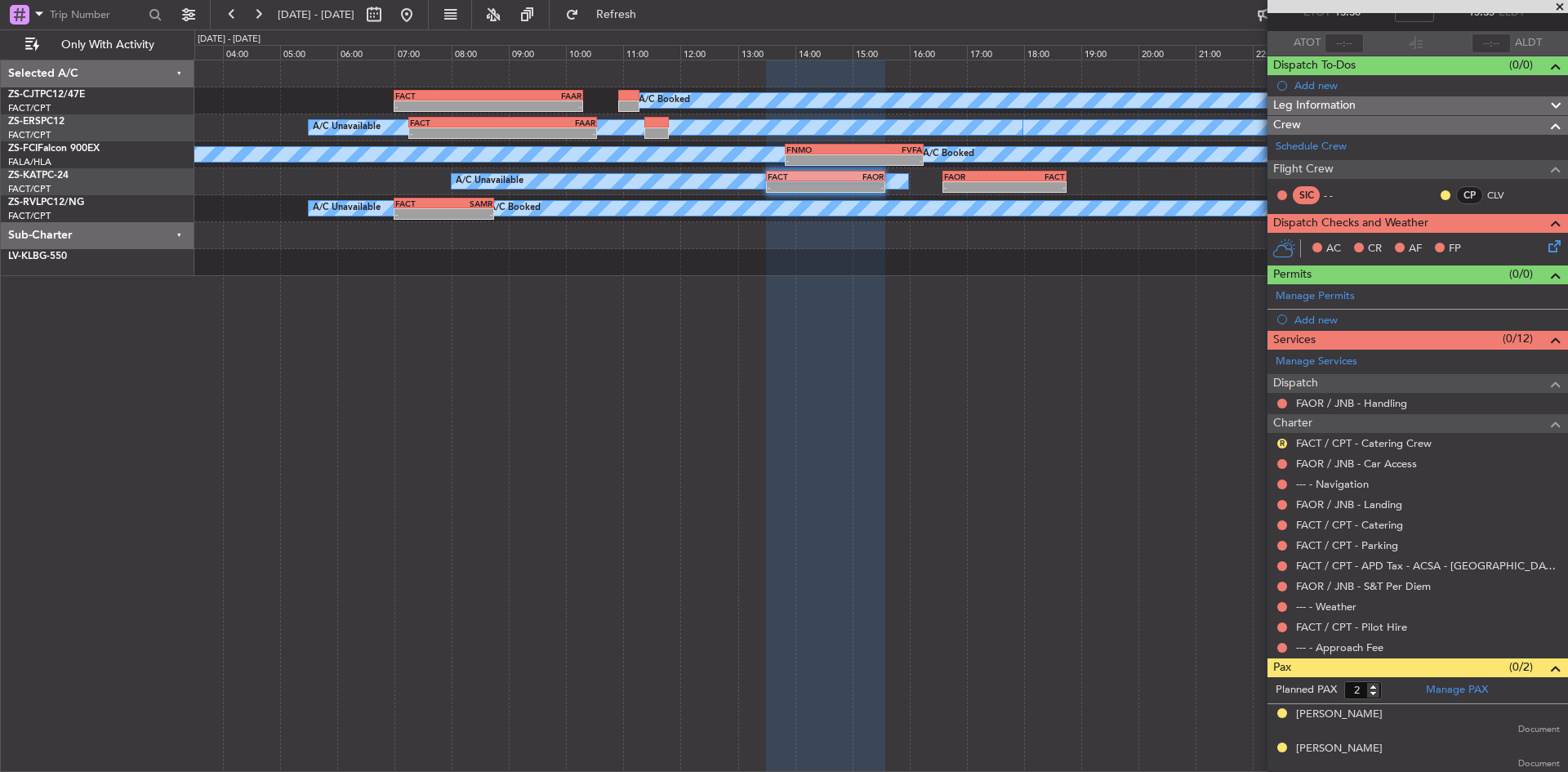
click at [1558, 6] on span at bounding box center [1560, 7] width 16 height 14
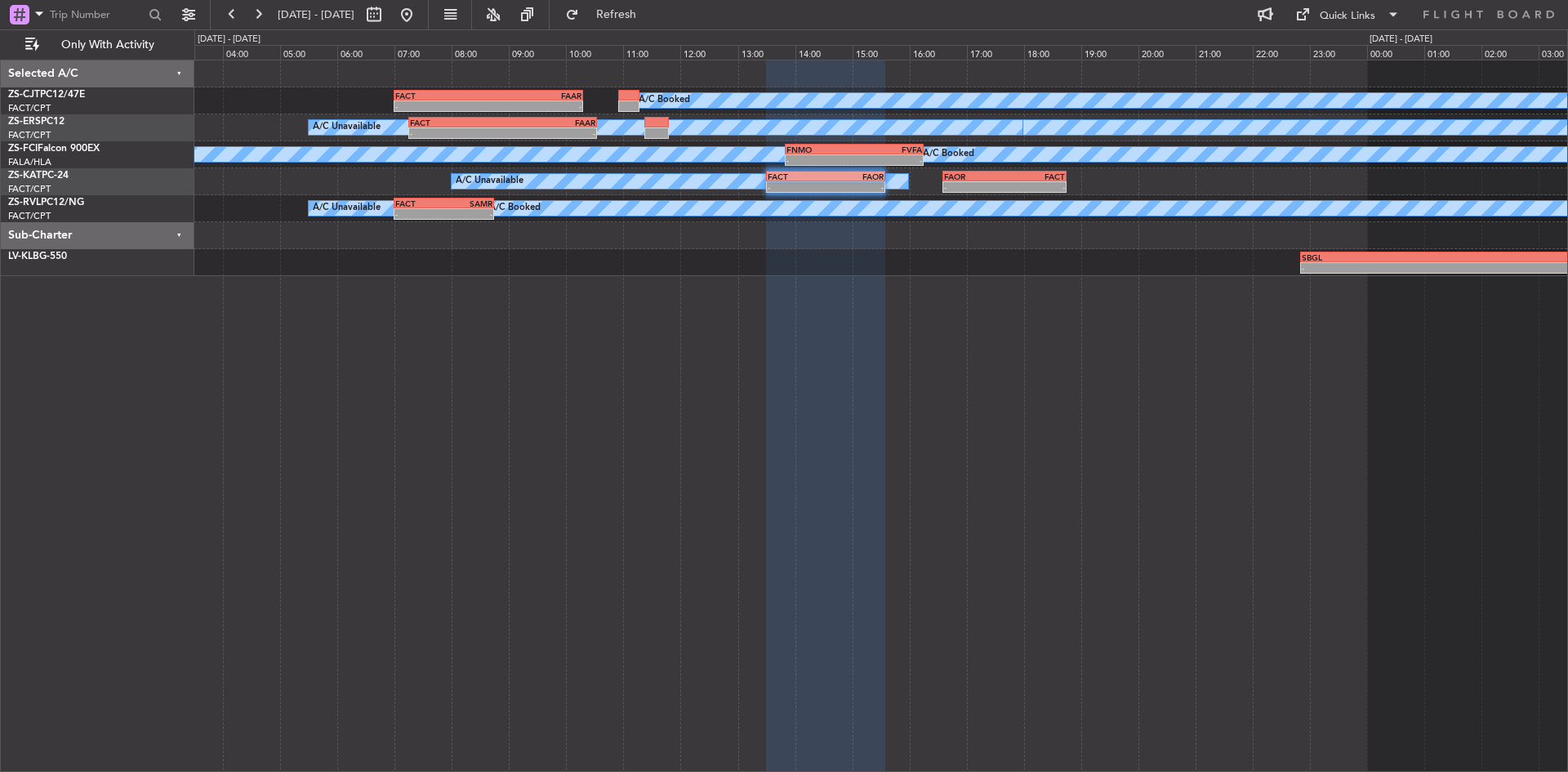
type input "0"
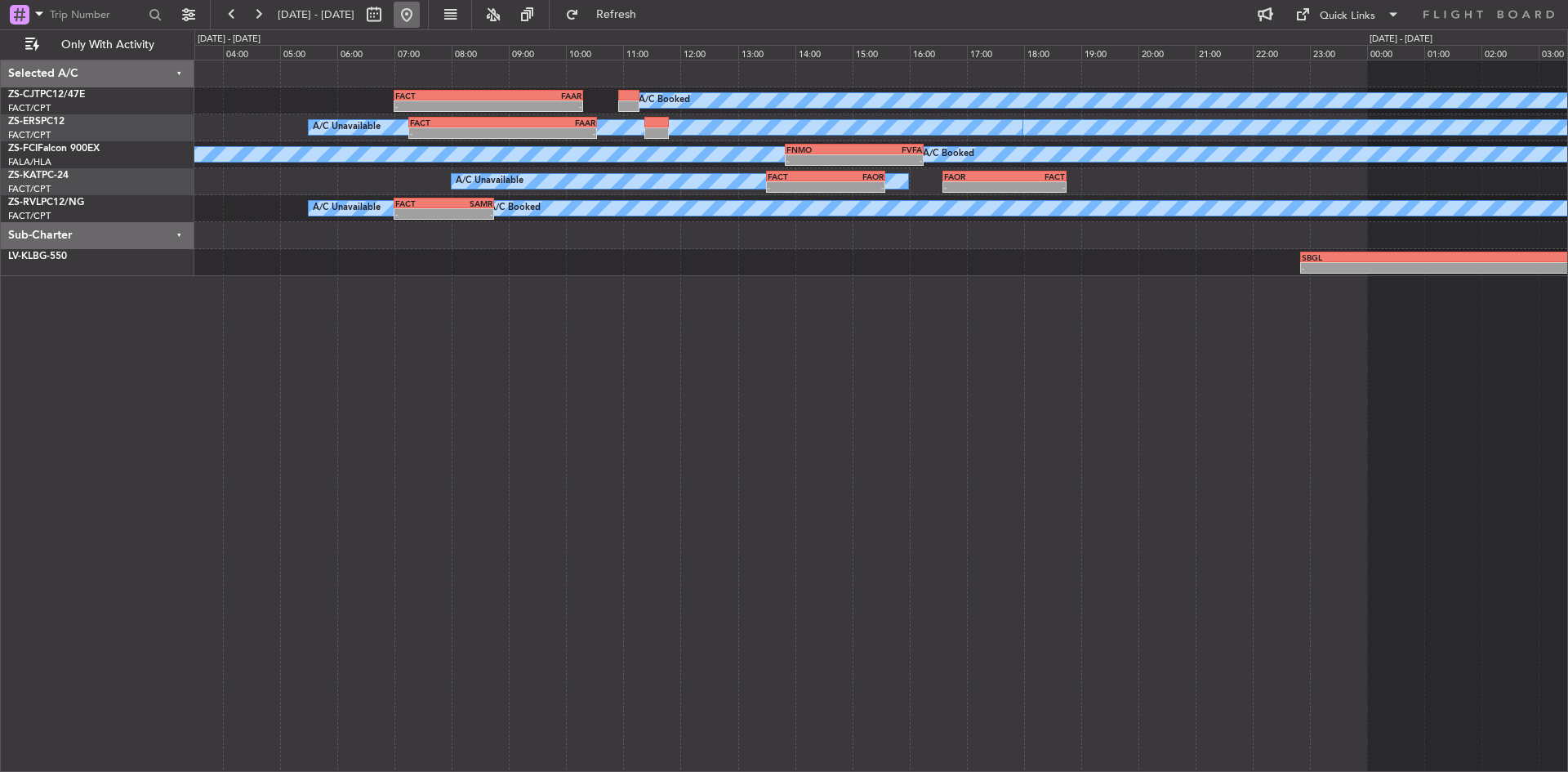
click at [420, 11] on button at bounding box center [406, 14] width 26 height 26
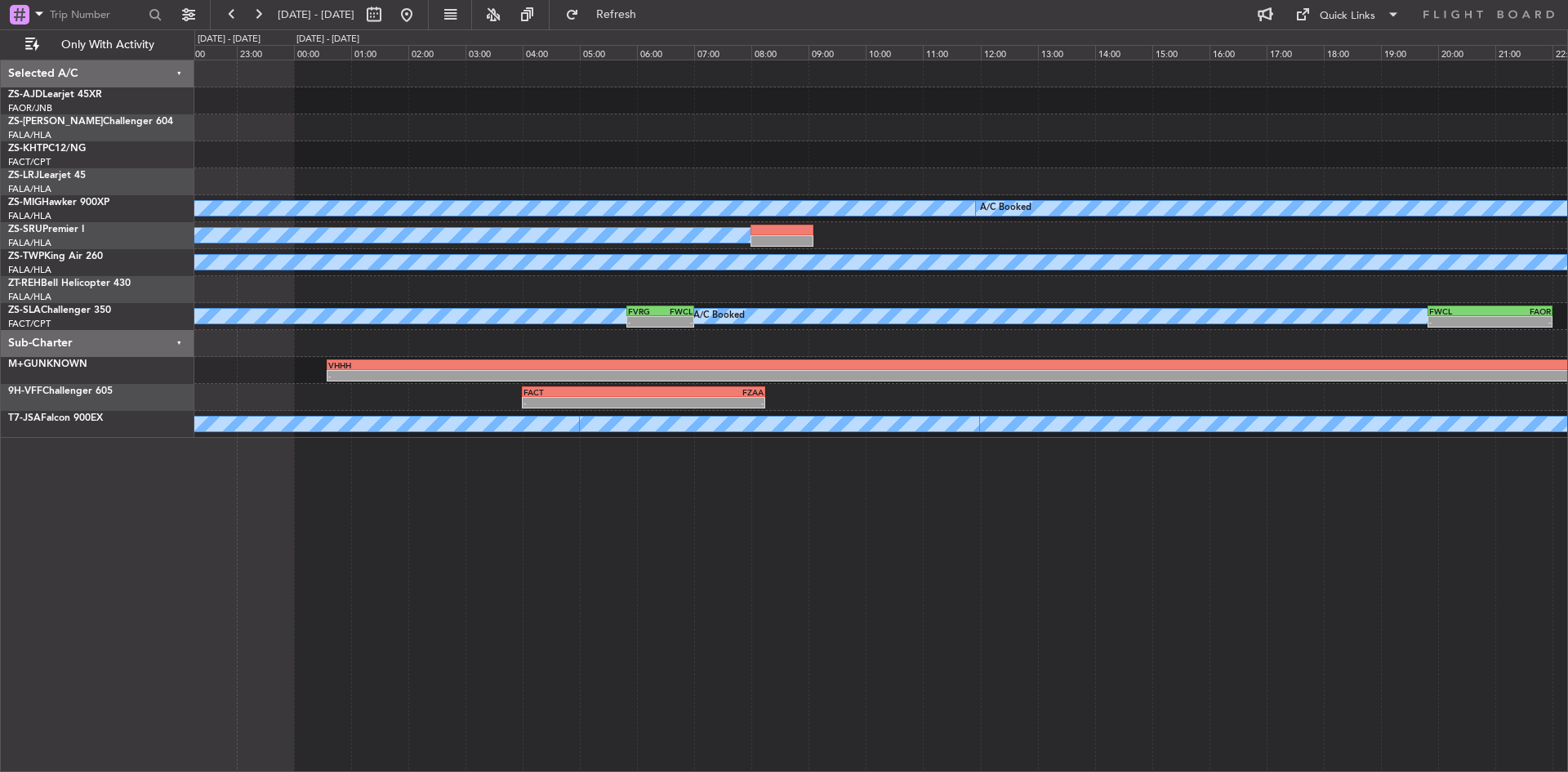
click at [199, 277] on div "- - FACT 04:00 Z FVFA 06:30 Z - - DGAA 14:50 Z FALA 21:10 Z A/C Booked A/C Book…" at bounding box center [881, 249] width 1373 height 378
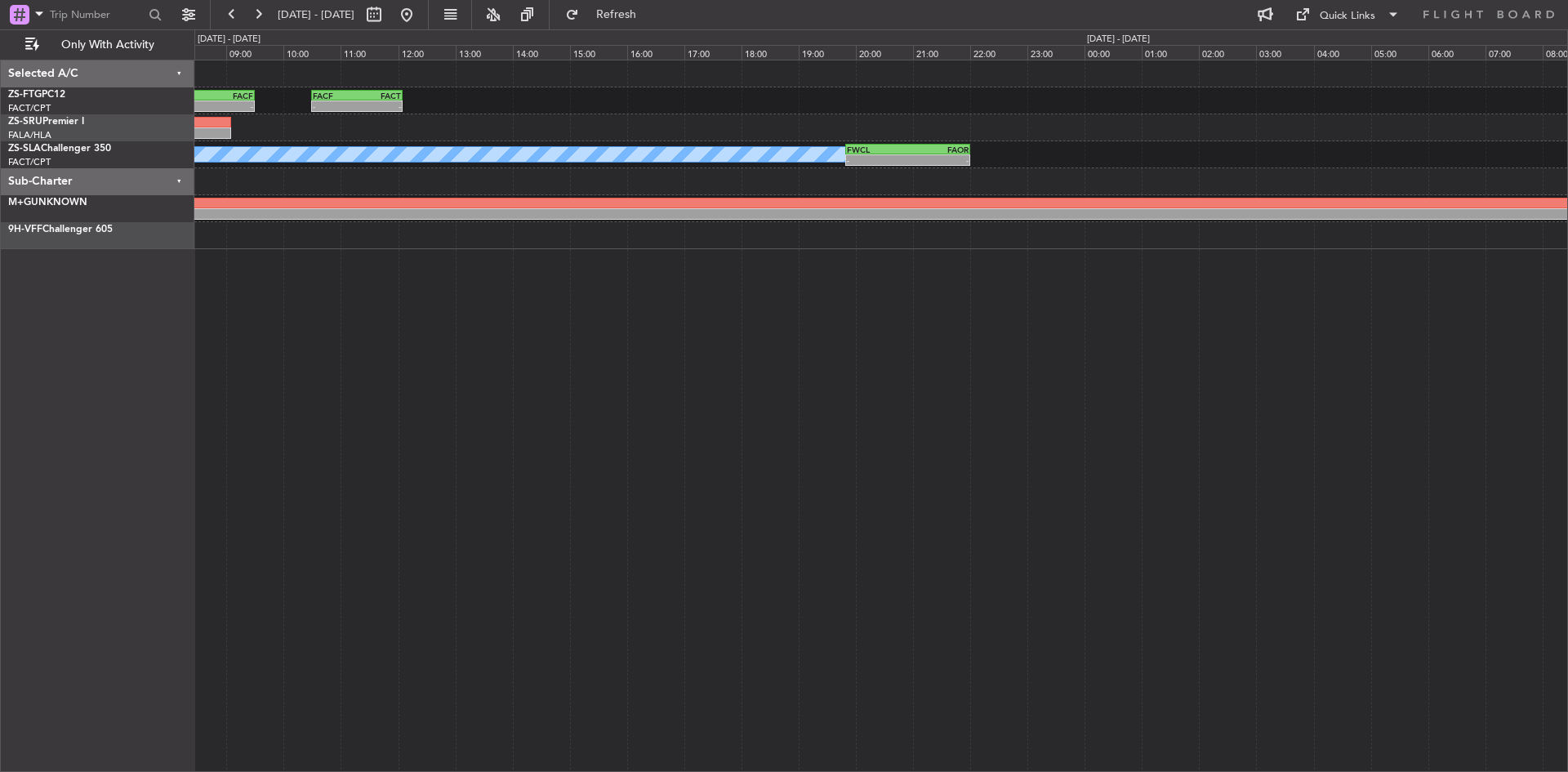
click at [597, 463] on div "- - FACT 08:00 Z FACF 09:30 Z - - FACF 10:30 Z FACT 12:05 Z A/C Booked A/C Book…" at bounding box center [881, 415] width 1374 height 712
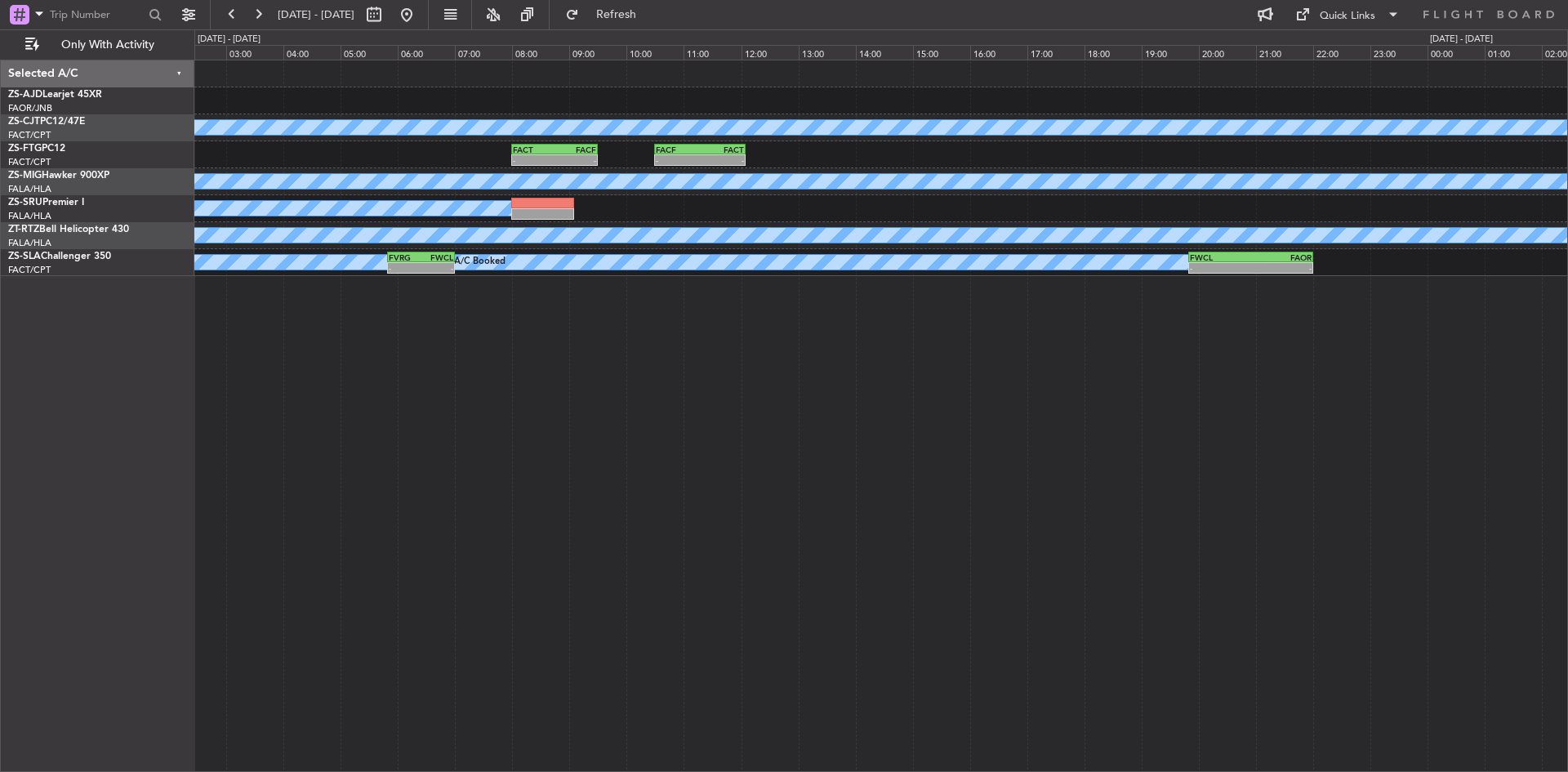
click at [1567, 509] on div "- - FACT 04:00 Z FVFA 06:30 Z A/C Booked - - FACF 10:30 Z FACT 12:05 Z FACT 08:…" at bounding box center [784, 400] width 1568 height 742
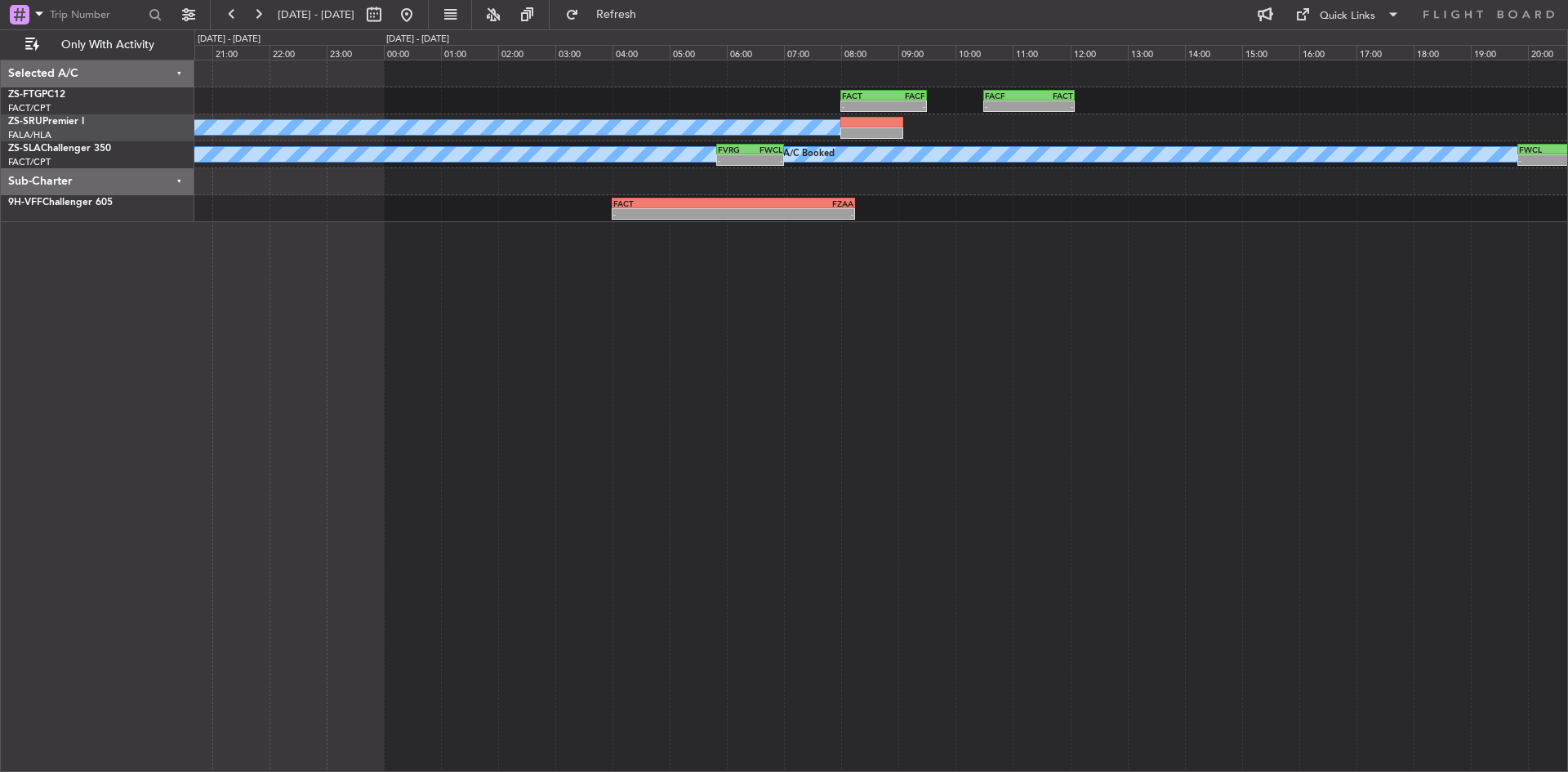
click at [880, 409] on div "- - FACF 10:30 Z FACT 12:05 Z FACT 08:00 Z FACF 09:30 Z - - A/C Booked A/C Book…" at bounding box center [881, 415] width 1374 height 712
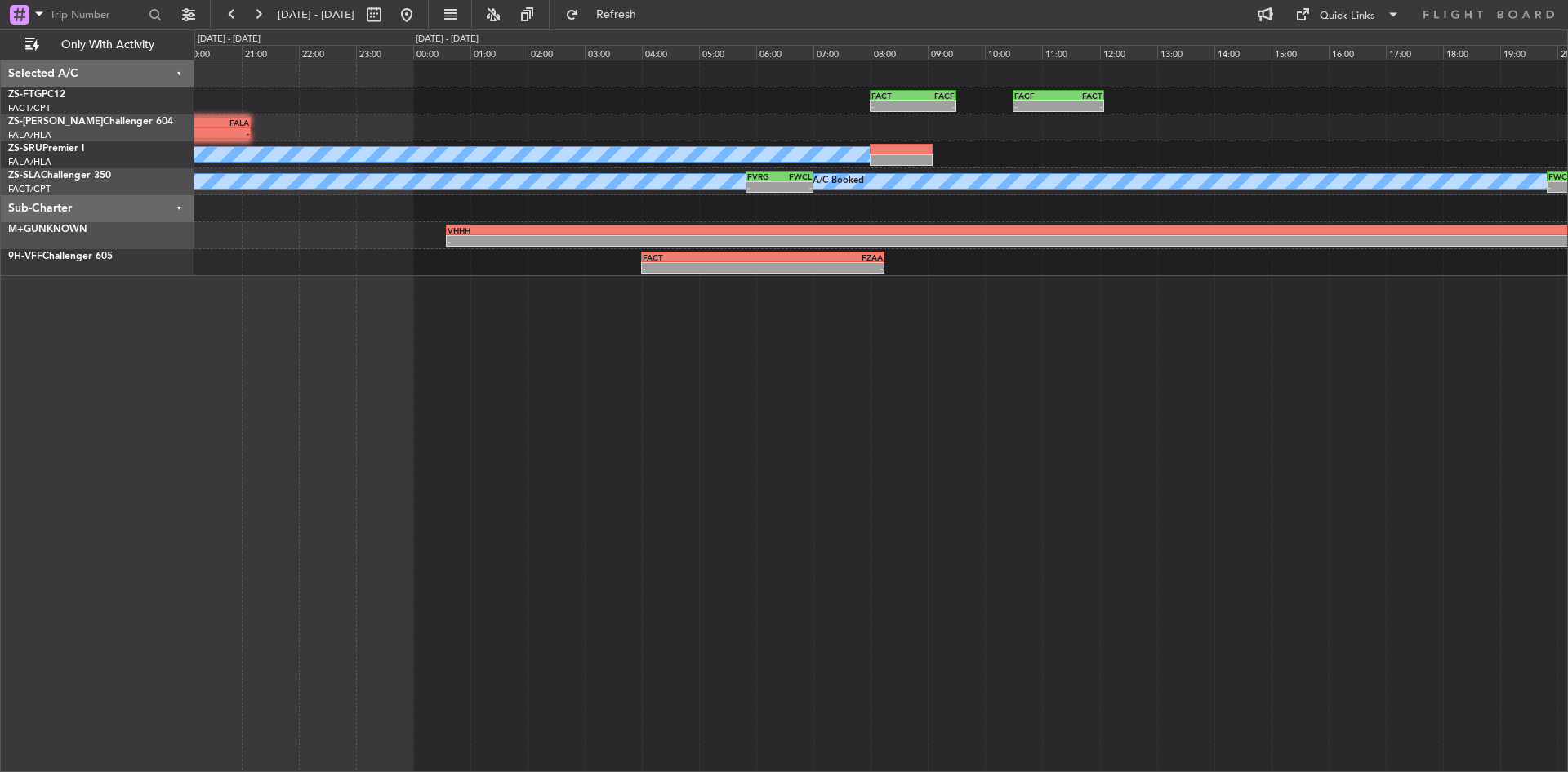
click at [518, 403] on div "- - FACF 10:30 Z FACT 12:05 Z FACT 08:00 Z FACF 09:30 Z - - - - DGAA 14:50 Z FA…" at bounding box center [881, 415] width 1374 height 712
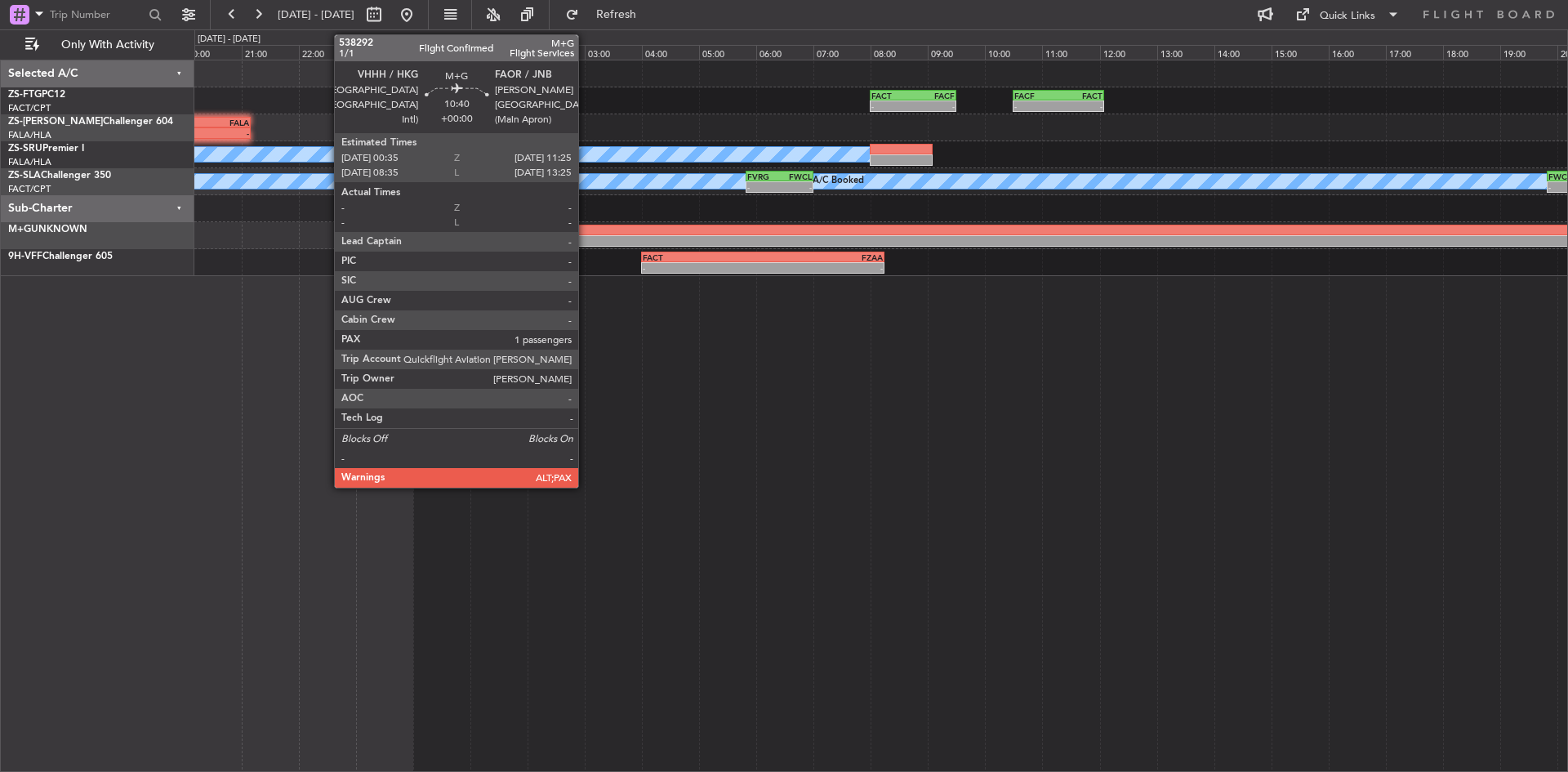
click at [585, 232] on div "VHHH" at bounding box center [1070, 231] width 1246 height 10
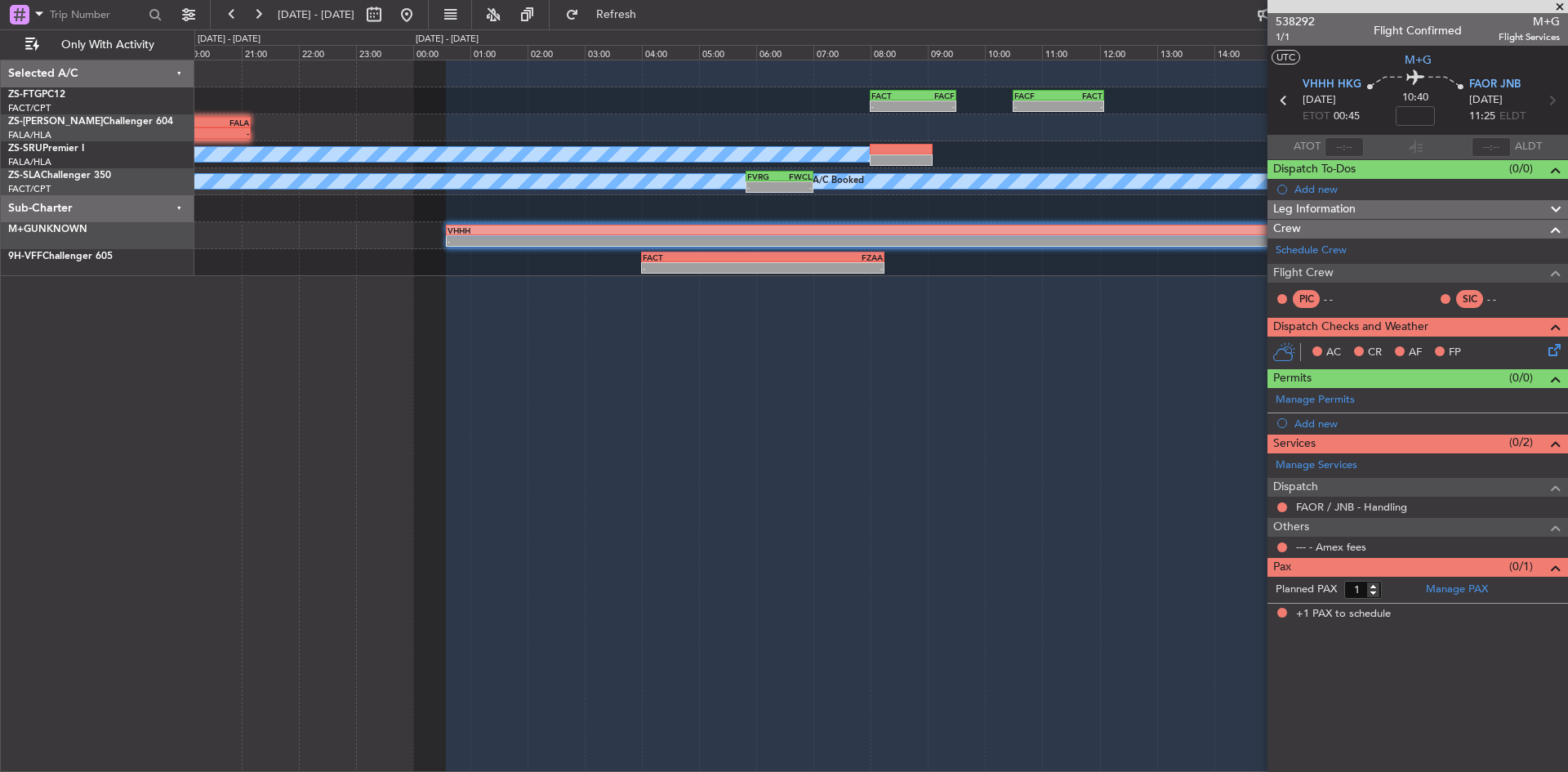
click at [1555, 7] on span at bounding box center [1560, 7] width 16 height 14
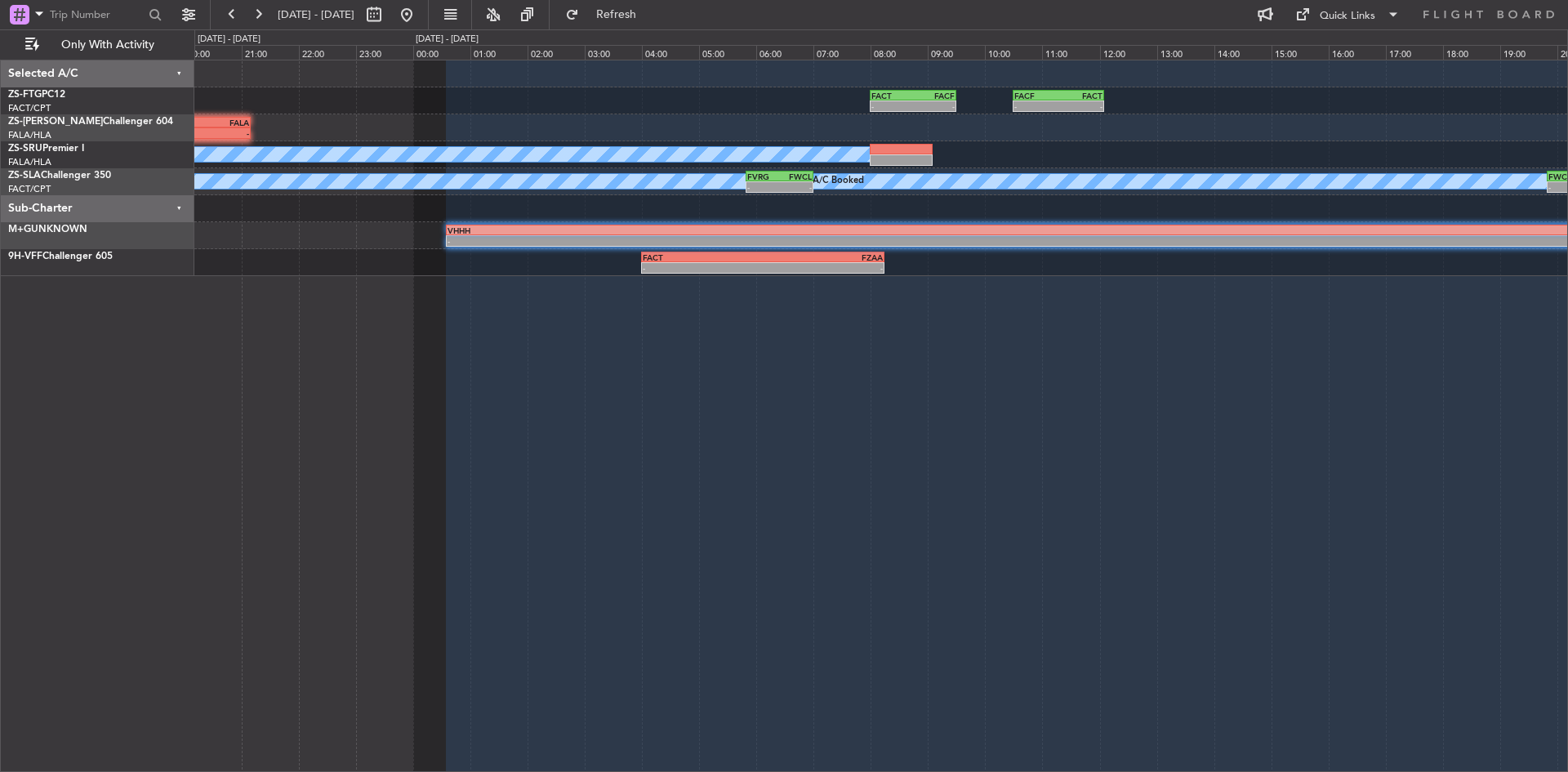
type input "0"
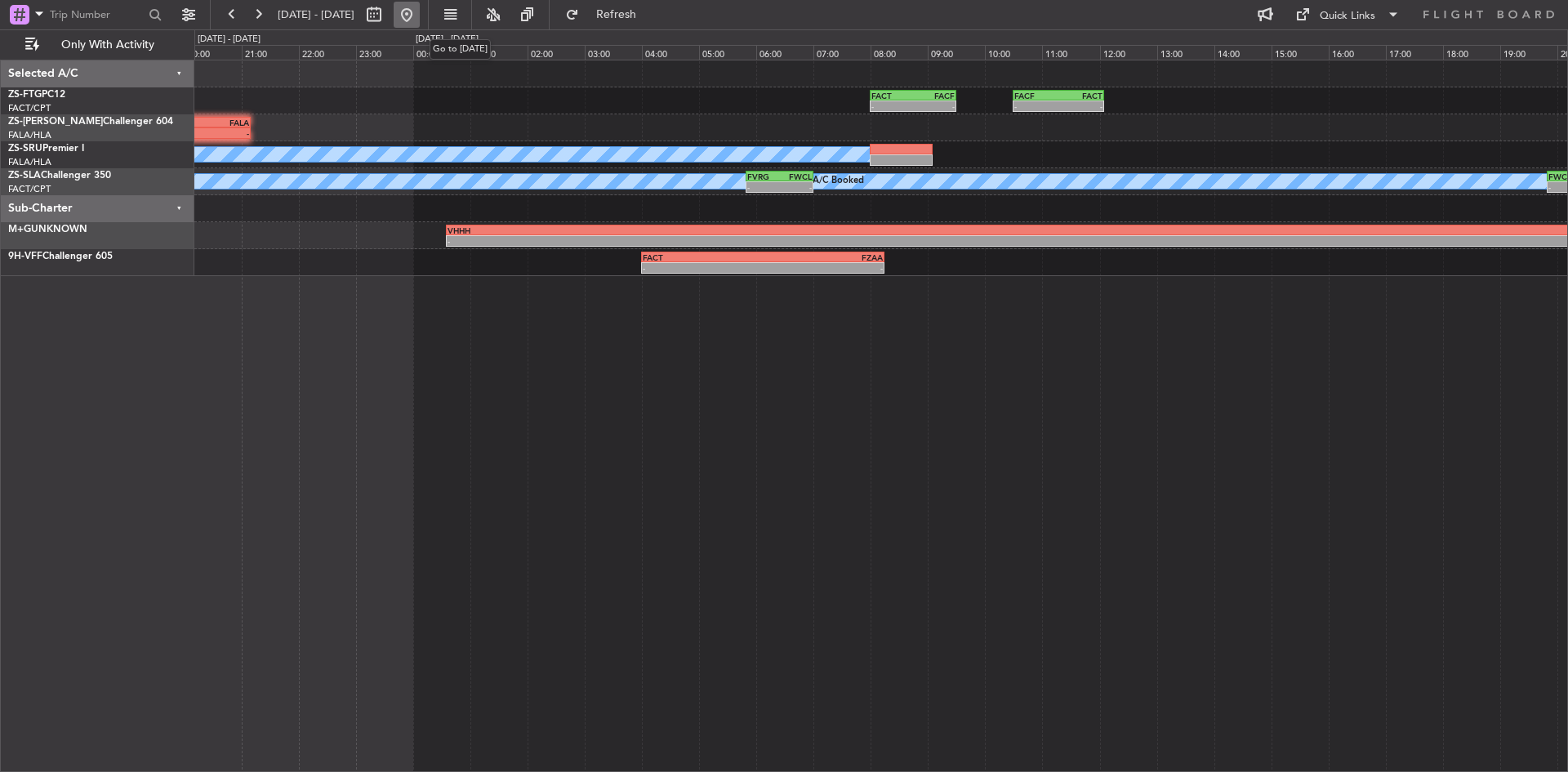
click at [420, 11] on button at bounding box center [406, 14] width 26 height 26
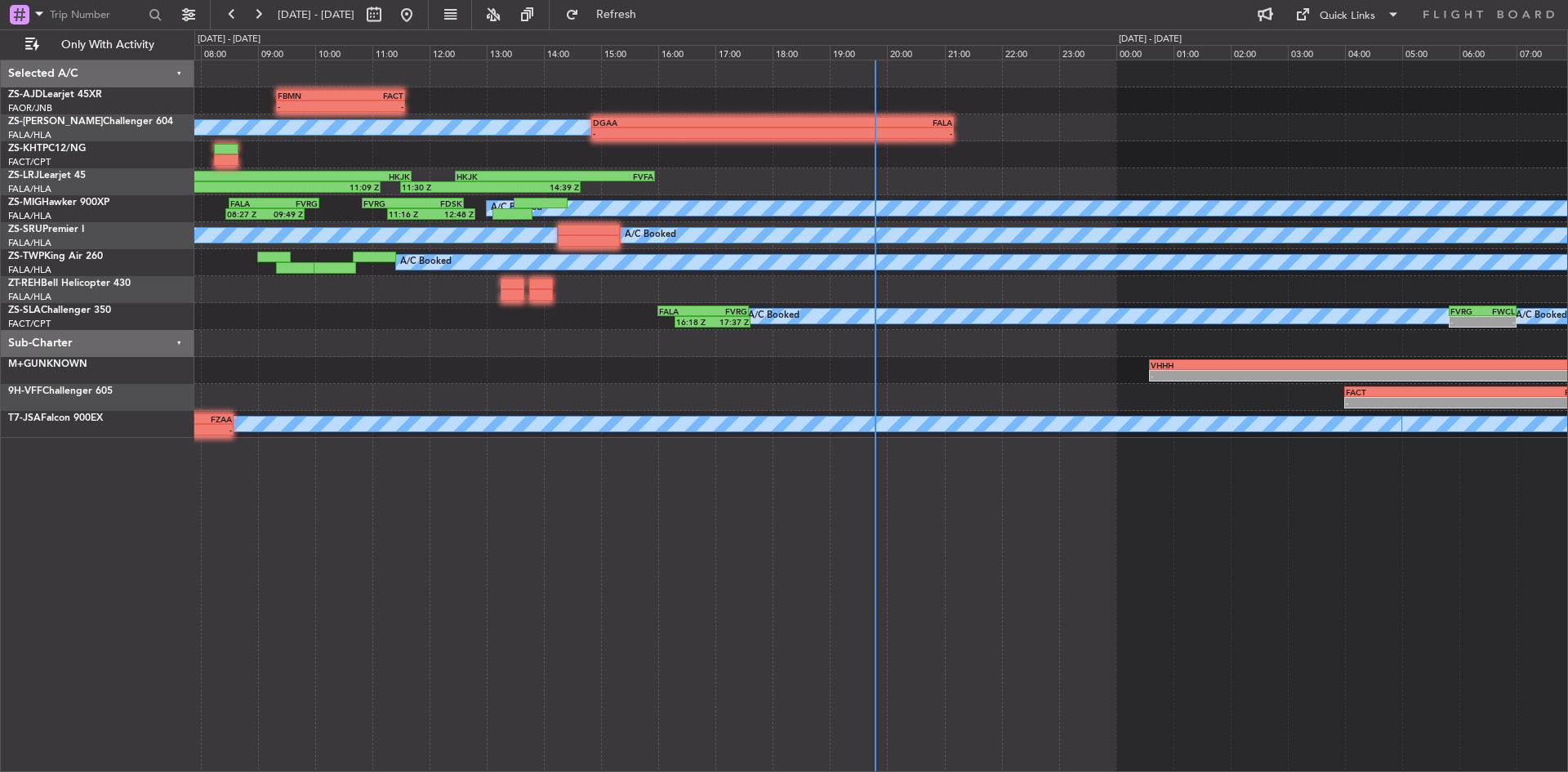
click at [581, 370] on div "- - VHHH 00:35 Z FAOR 11:25 Z" at bounding box center [881, 371] width 1373 height 27
click at [266, 2] on button at bounding box center [258, 14] width 26 height 26
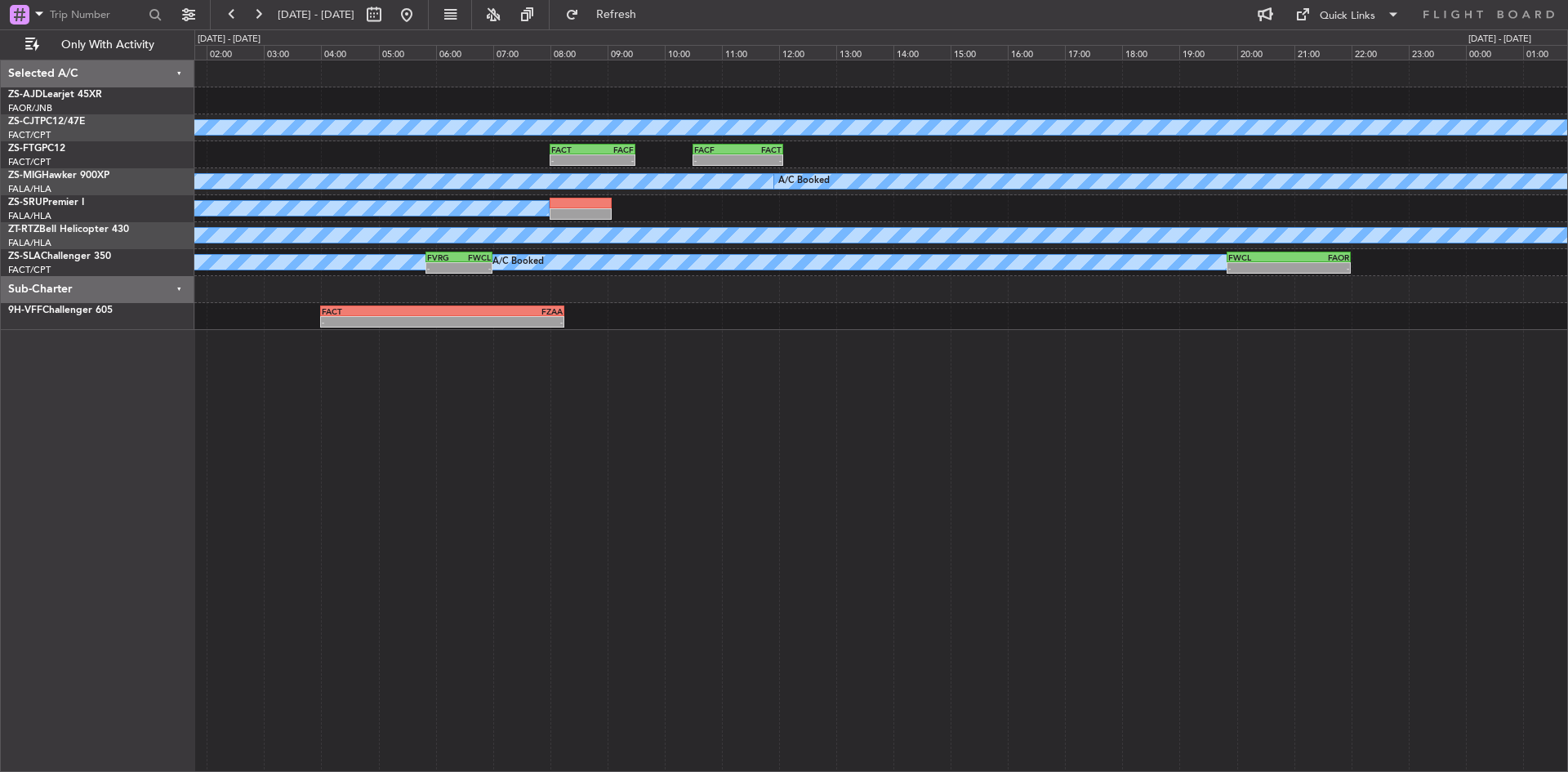
click at [809, 362] on div "- - FACT 04:00 Z FVFA 06:30 Z A/C Booked - - FACT 08:00 Z FACF 09:30 Z - - FACF…" at bounding box center [881, 415] width 1374 height 712
